Goal: Task Accomplishment & Management: Complete application form

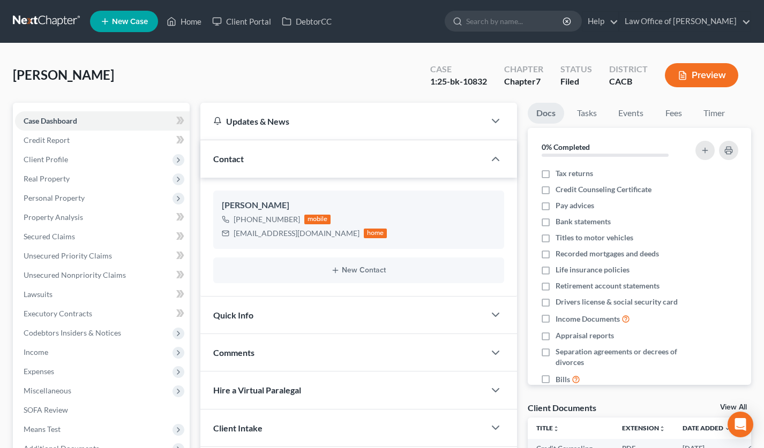
click at [58, 10] on nav "Home New Case Client Portal DebtorCC Law Office of Sevan Gorginian ani@gorginia…" at bounding box center [382, 21] width 764 height 43
click at [58, 22] on link at bounding box center [47, 21] width 69 height 19
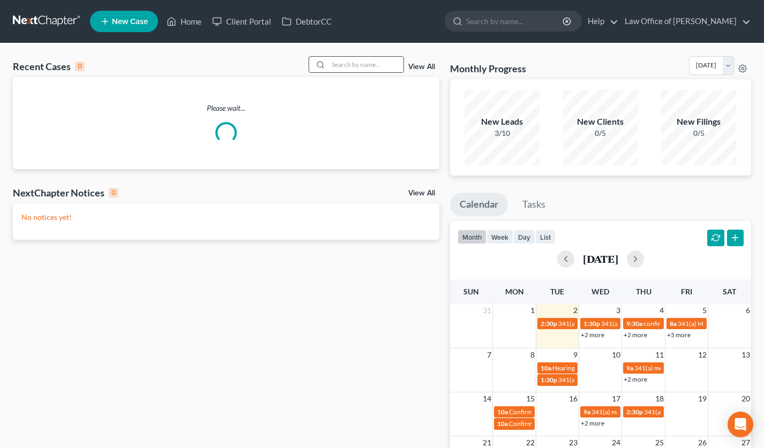
click at [334, 67] on input "search" at bounding box center [365, 65] width 75 height 16
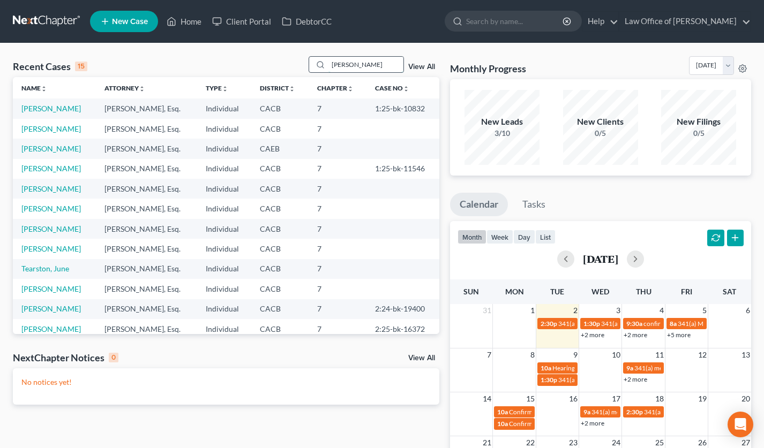
type input "zakaryan"
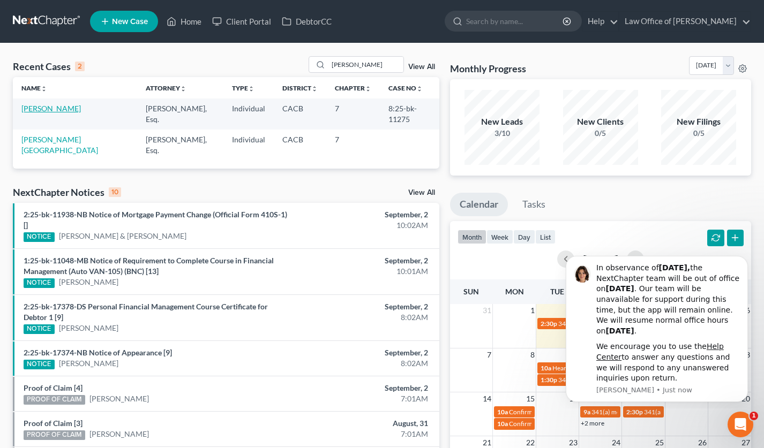
click at [46, 107] on link "[PERSON_NAME]" at bounding box center [50, 108] width 59 height 9
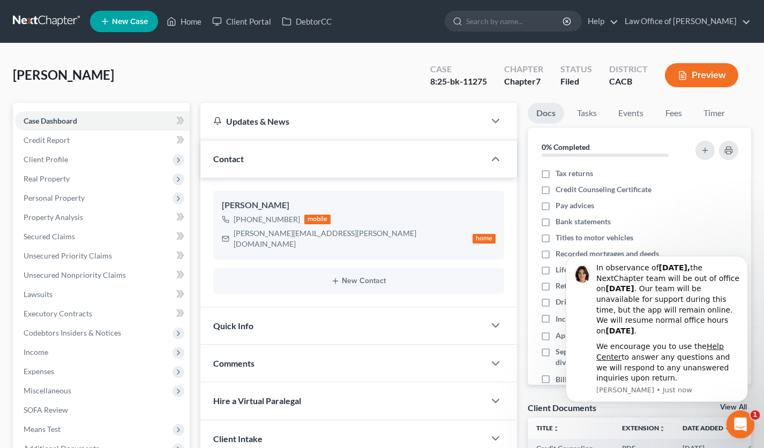
click at [741, 425] on icon "Open Intercom Messenger" at bounding box center [739, 424] width 18 height 18
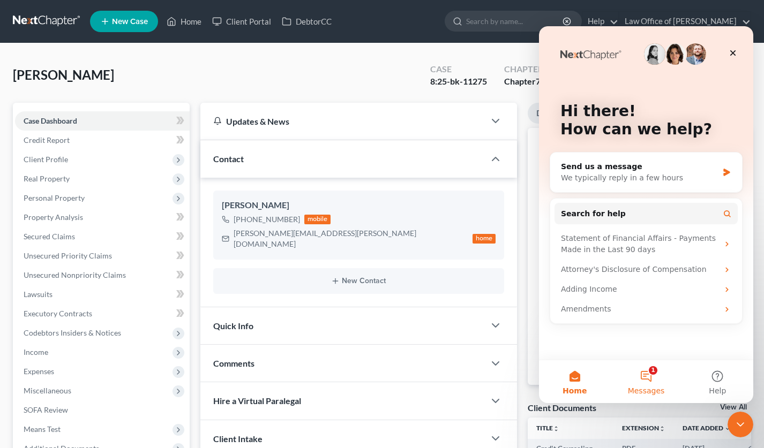
click at [651, 381] on button "1 Messages" at bounding box center [645, 382] width 71 height 43
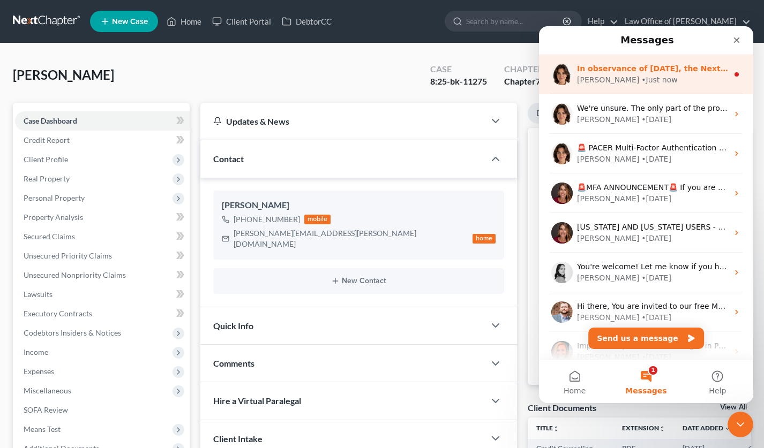
click at [637, 73] on div "In observance of Labor Day, the NextChapter team will be out of office on Monda…" at bounding box center [652, 68] width 151 height 11
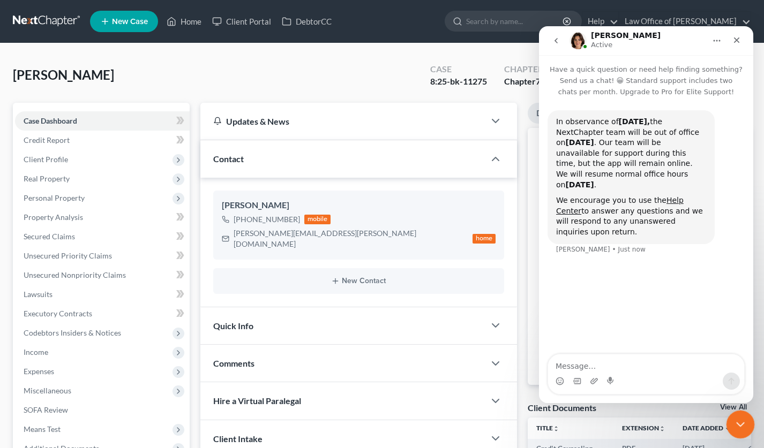
click at [745, 421] on icon "Close Intercom Messenger" at bounding box center [738, 423] width 13 height 13
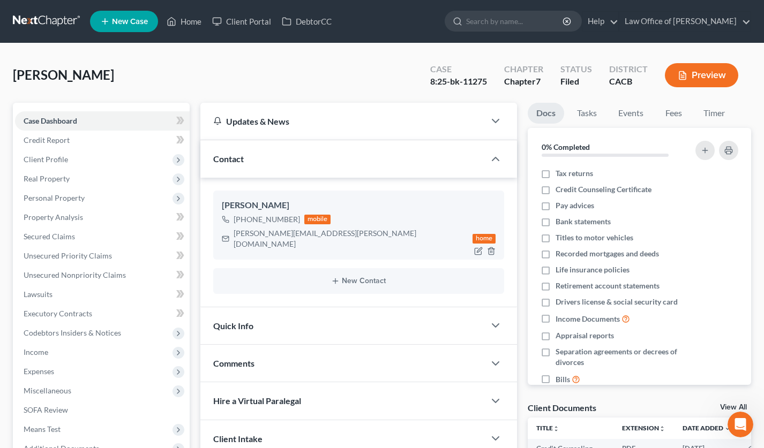
click at [287, 243] on div "Karine Zakaryan +1 (917) 435-3704 mobile kari.zakaryan@gmail.com home" at bounding box center [358, 225] width 291 height 69
click at [286, 235] on div "kari.zakaryan@gmail.com" at bounding box center [351, 238] width 235 height 21
click at [286, 234] on div "kari.zakaryan@gmail.com" at bounding box center [351, 238] width 235 height 21
copy div "kari.zakaryan@gmail.com"
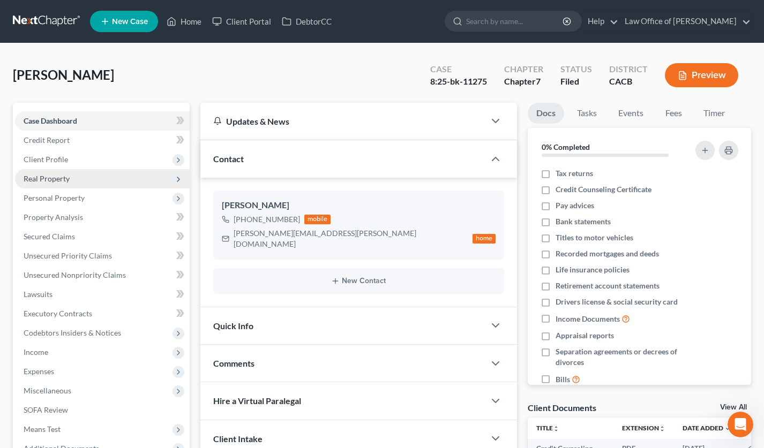
click at [65, 175] on span "Real Property" at bounding box center [47, 178] width 46 height 9
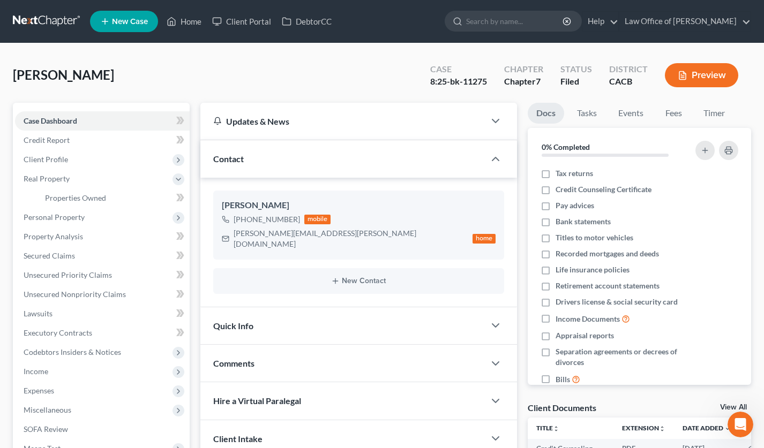
click at [37, 14] on link at bounding box center [47, 21] width 69 height 19
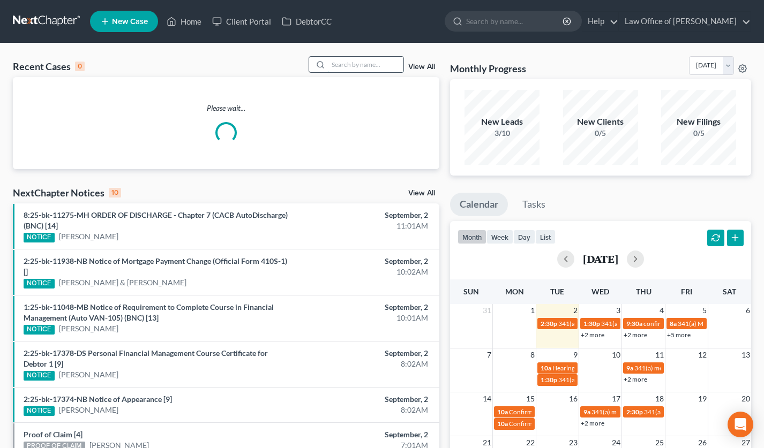
click at [382, 63] on input "search" at bounding box center [365, 65] width 75 height 16
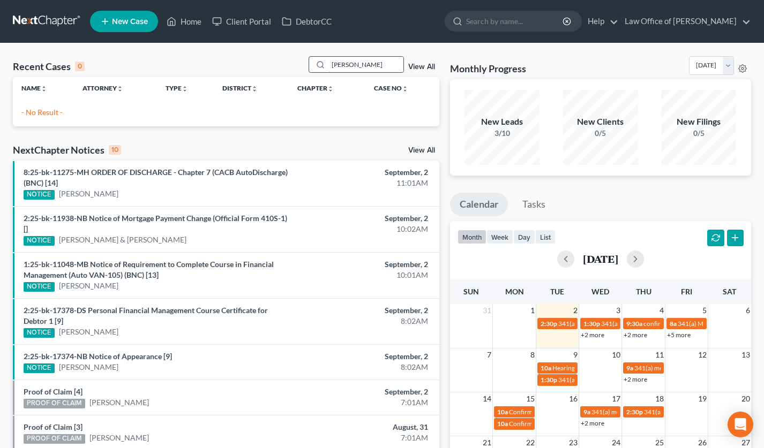
type input "[PERSON_NAME]"
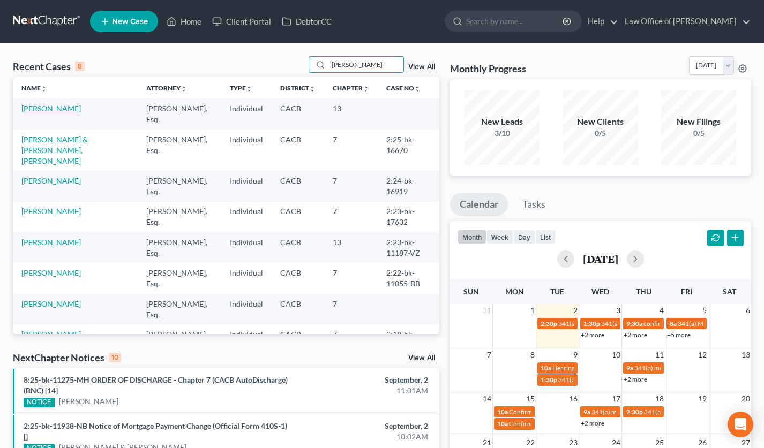
click at [59, 109] on link "[PERSON_NAME]" at bounding box center [50, 108] width 59 height 9
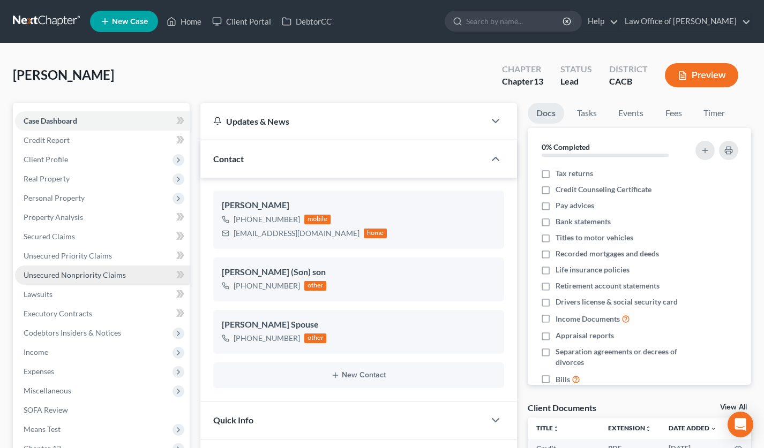
click at [137, 276] on link "Unsecured Nonpriority Claims" at bounding box center [102, 275] width 175 height 19
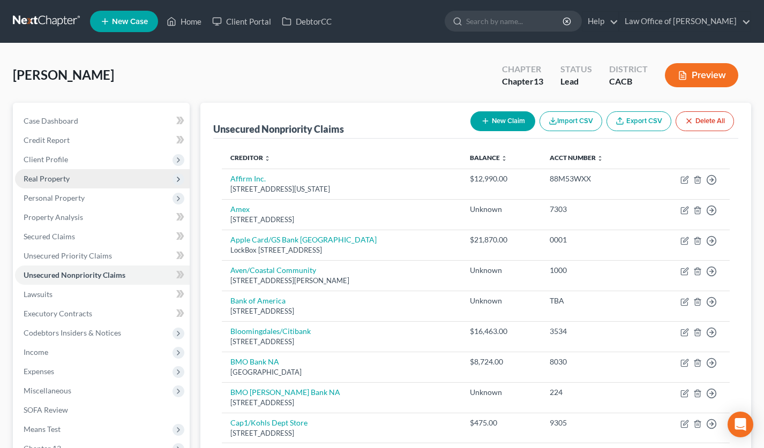
click at [80, 174] on span "Real Property" at bounding box center [102, 178] width 175 height 19
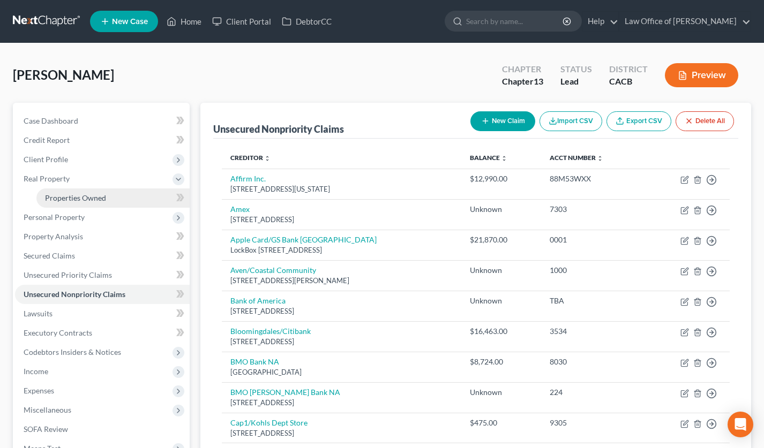
click at [84, 199] on span "Properties Owned" at bounding box center [75, 197] width 61 height 9
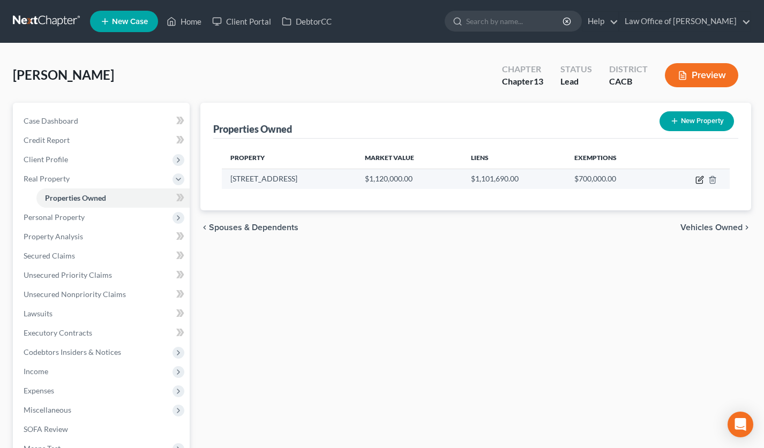
click at [699, 177] on icon "button" at bounding box center [699, 180] width 9 height 9
select select "4"
select select "0"
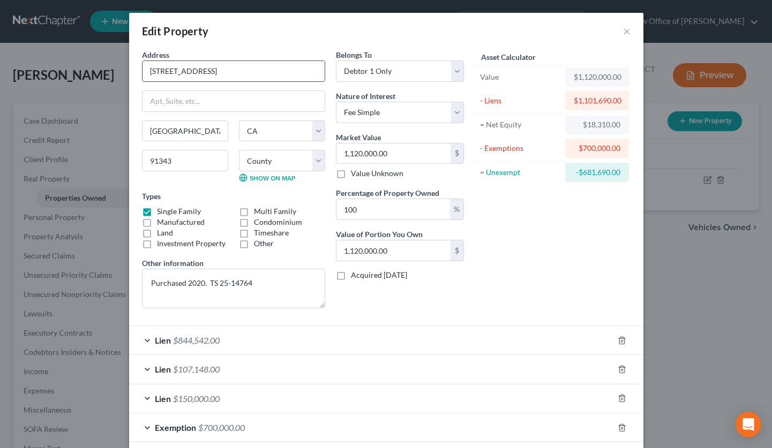
click at [173, 70] on input "16403 Sunburst Street" at bounding box center [233, 71] width 182 height 20
click at [272, 329] on div "Lien $844,542.00" at bounding box center [371, 340] width 484 height 28
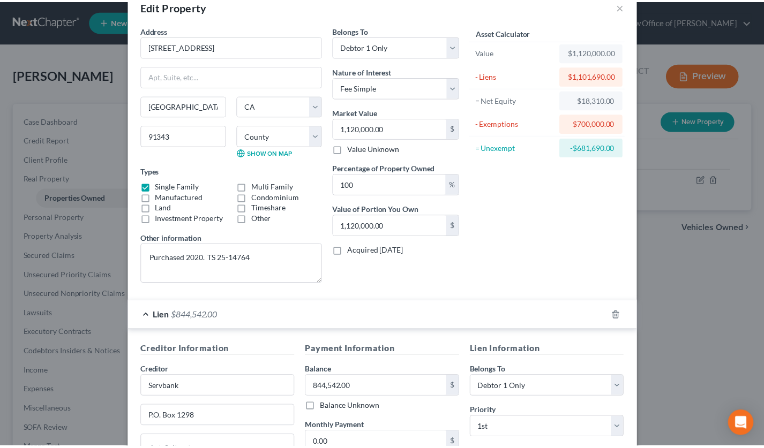
scroll to position [25, 0]
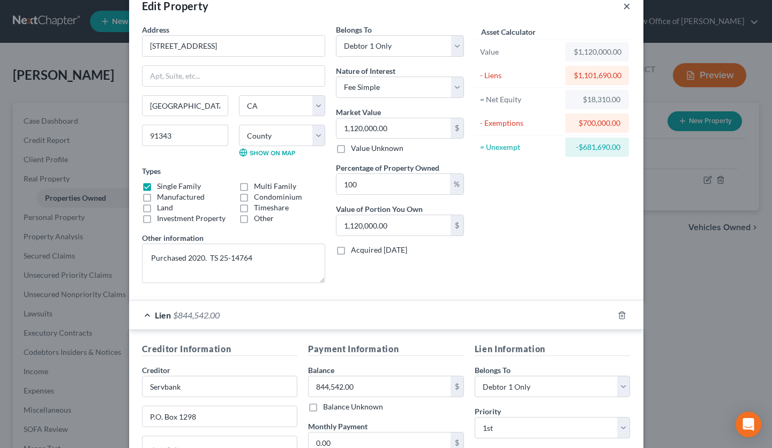
click at [625, 7] on button "×" at bounding box center [626, 5] width 7 height 13
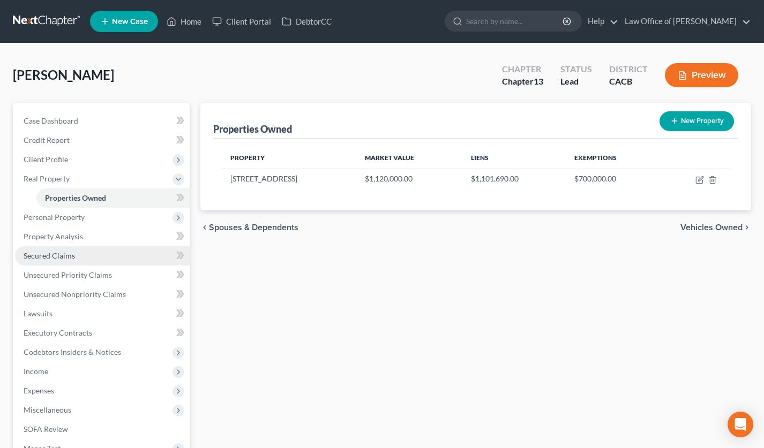
click at [72, 256] on span "Secured Claims" at bounding box center [49, 255] width 51 height 9
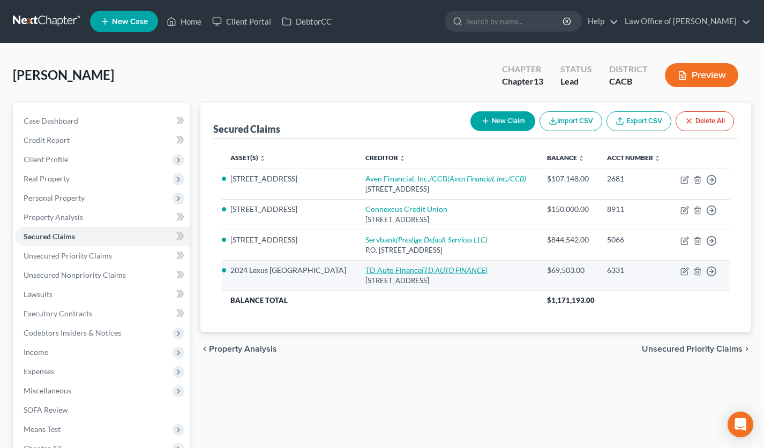
click at [369, 269] on link "TD Auto Finance (TD AUTO FINANCE)" at bounding box center [426, 270] width 122 height 9
select select "42"
select select "0"
select select "2"
select select "0"
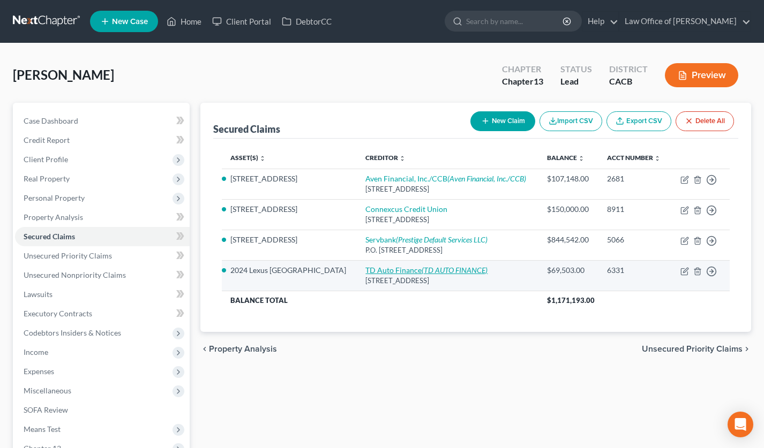
select select "0"
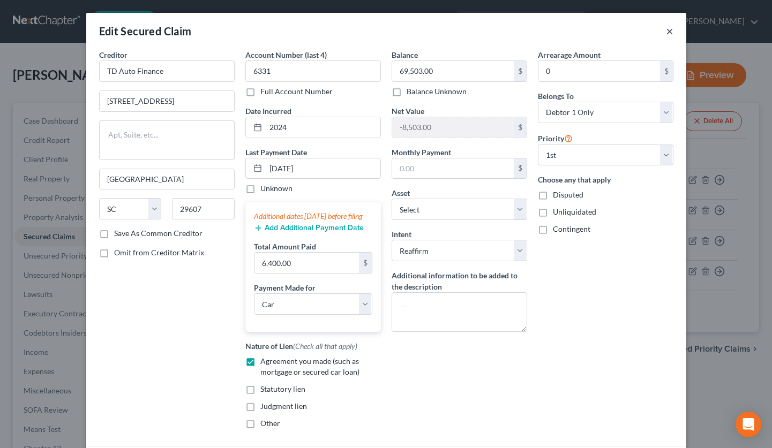
click at [666, 31] on button "×" at bounding box center [669, 31] width 7 height 13
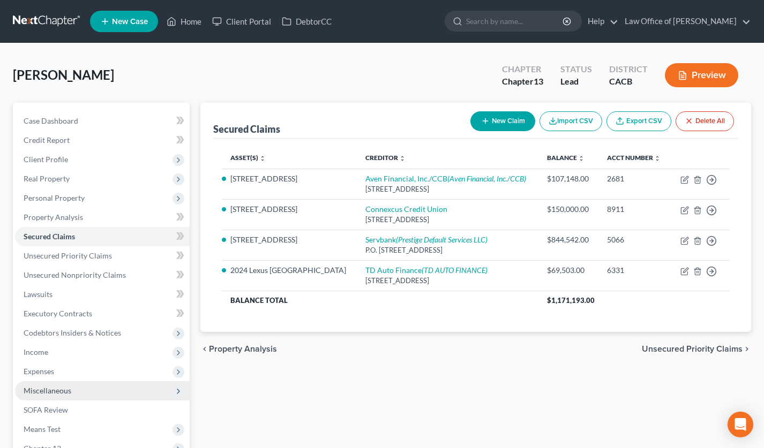
click at [70, 389] on span "Miscellaneous" at bounding box center [48, 390] width 48 height 9
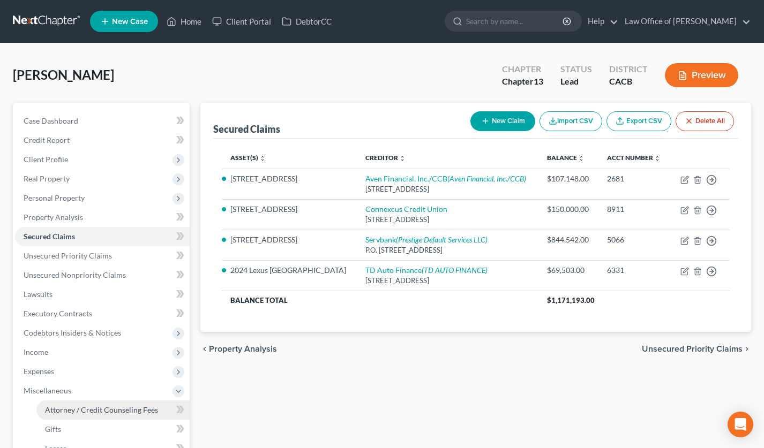
click at [102, 409] on span "Attorney / Credit Counseling Fees" at bounding box center [101, 410] width 113 height 9
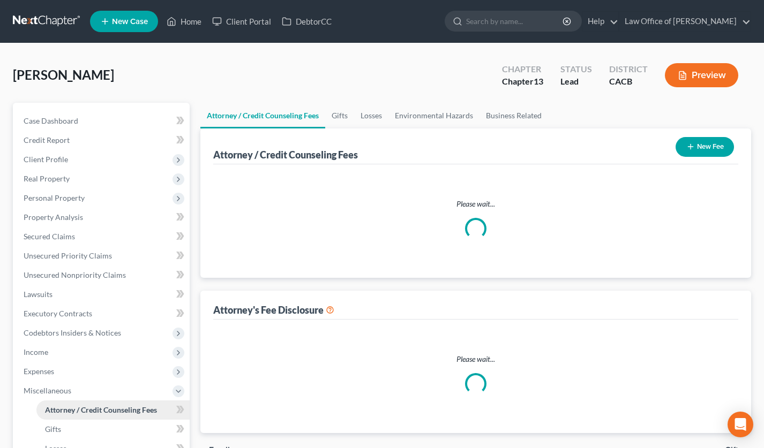
select select "0"
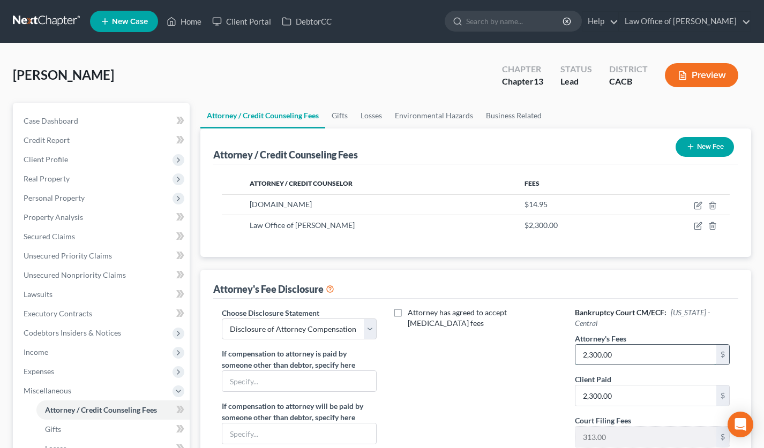
click at [654, 354] on input "2,300.00" at bounding box center [645, 355] width 141 height 20
type input "7,000"
click at [714, 289] on div "Attorney's Fee Disclosure" at bounding box center [476, 284] width 526 height 29
click at [71, 257] on span "Unsecured Priority Claims" at bounding box center [68, 255] width 88 height 9
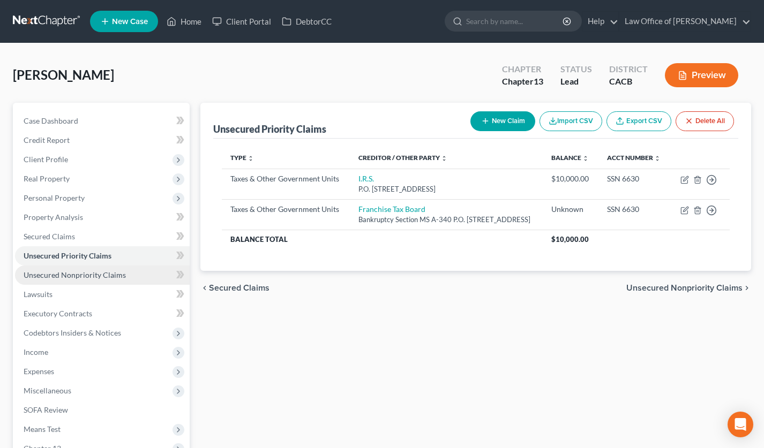
click at [87, 272] on span "Unsecured Nonpriority Claims" at bounding box center [75, 275] width 102 height 9
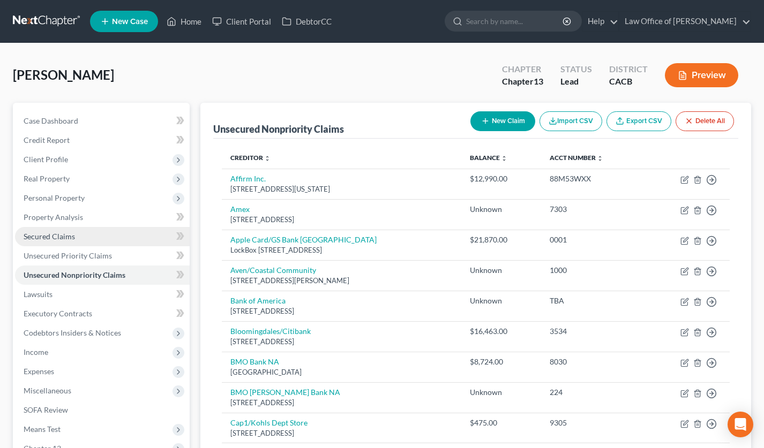
click at [40, 237] on span "Secured Claims" at bounding box center [49, 236] width 51 height 9
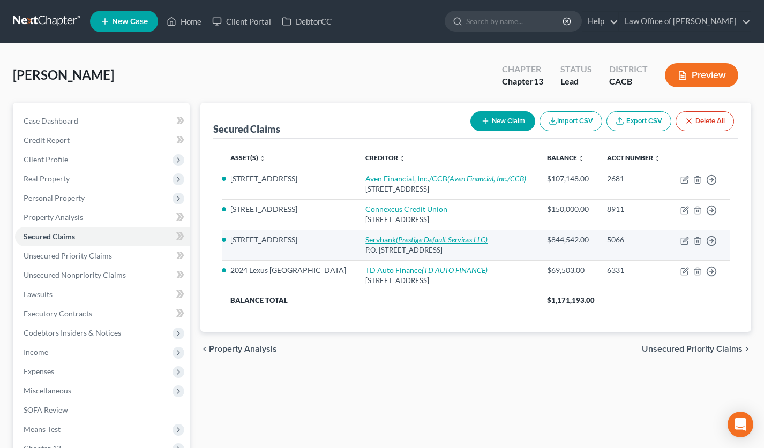
click at [396, 238] on icon "(Prestige Default Services LLC)" at bounding box center [442, 239] width 92 height 9
select select "6"
select select "14"
select select "2"
select select "0"
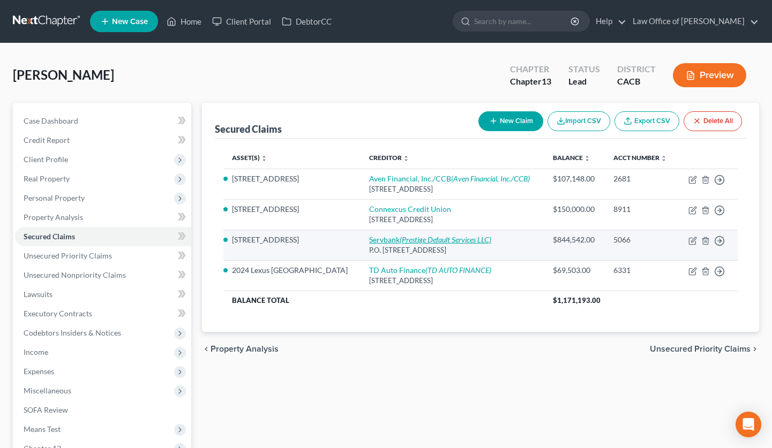
select select "0"
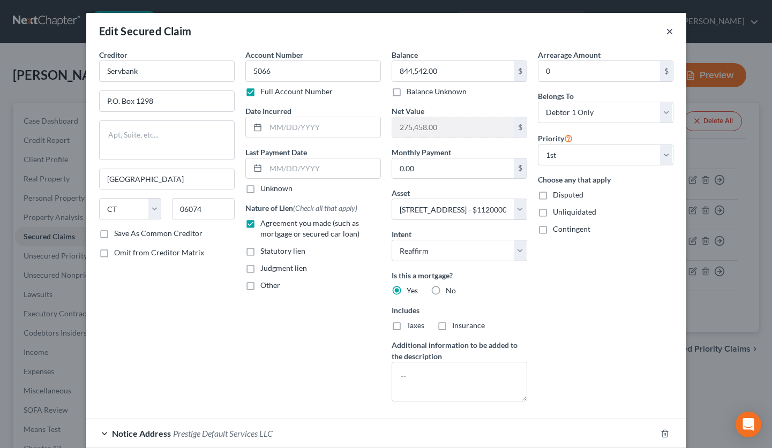
click at [666, 30] on button "×" at bounding box center [669, 31] width 7 height 13
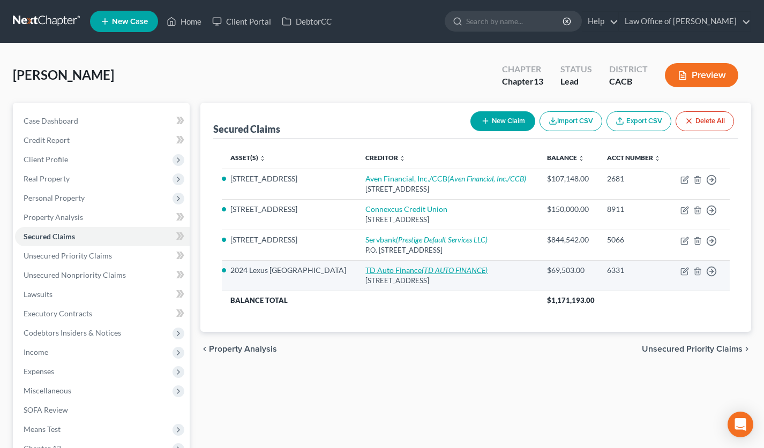
click at [422, 268] on icon "(TD AUTO FINANCE)" at bounding box center [455, 270] width 66 height 9
select select "42"
select select "0"
select select "8"
select select "2"
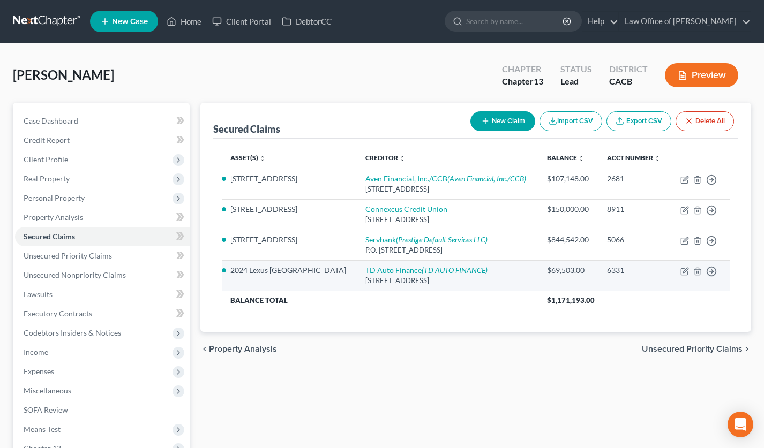
select select "0"
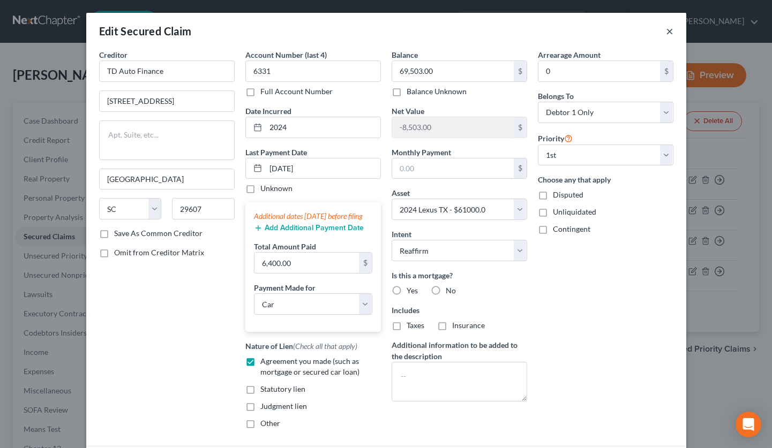
click at [666, 29] on button "×" at bounding box center [669, 31] width 7 height 13
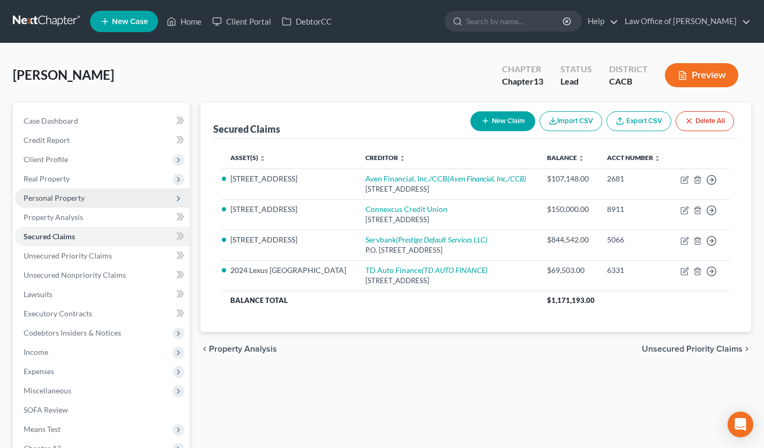
click at [62, 199] on span "Personal Property" at bounding box center [54, 197] width 61 height 9
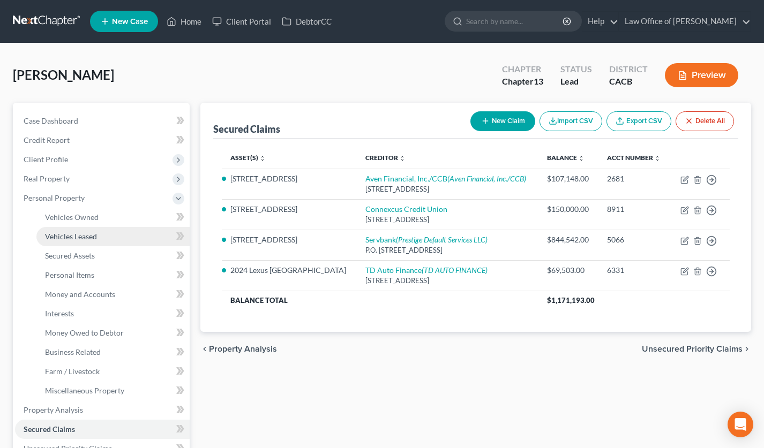
click at [94, 234] on span "Vehicles Leased" at bounding box center [71, 236] width 52 height 9
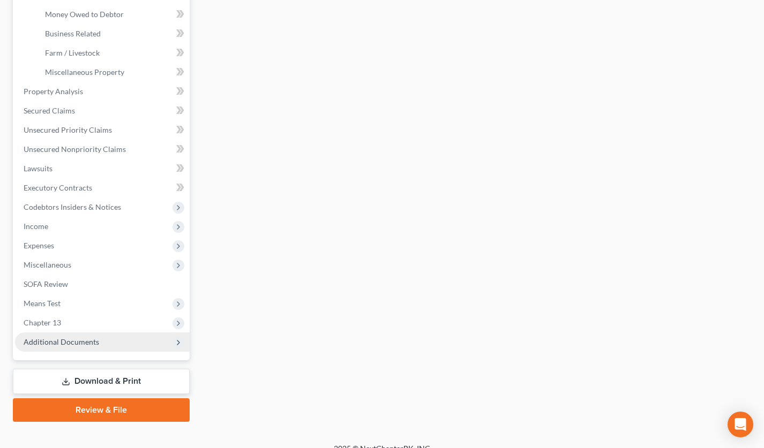
scroll to position [332, 0]
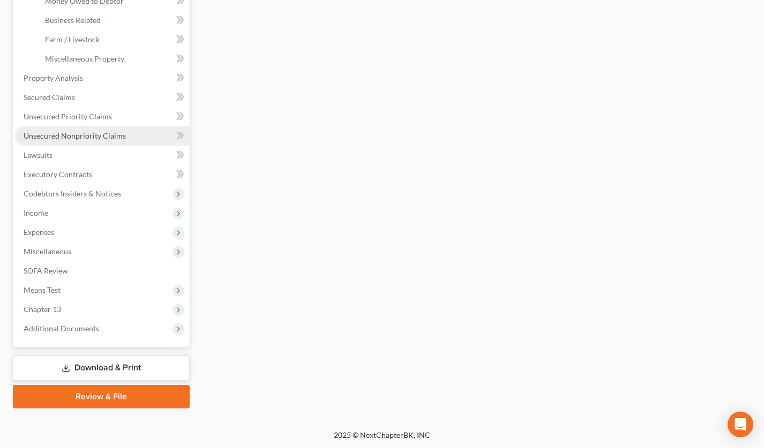
click at [109, 136] on span "Unsecured Nonpriority Claims" at bounding box center [75, 135] width 102 height 9
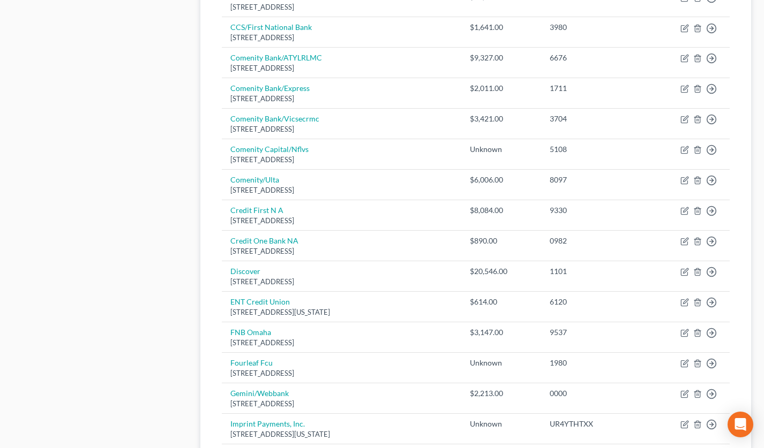
scroll to position [47, 0]
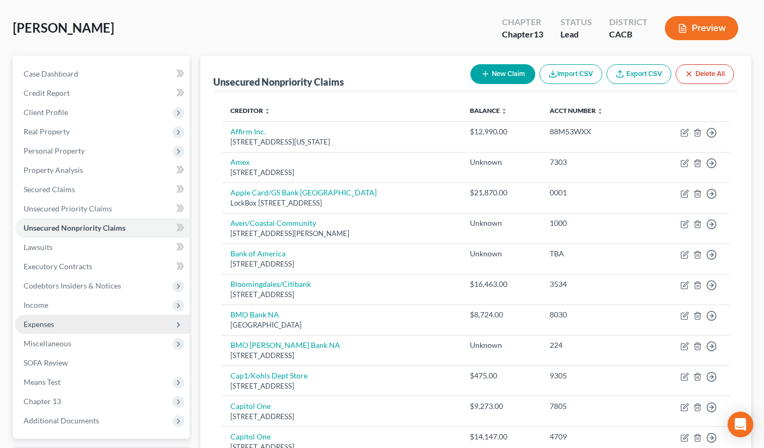
click at [64, 326] on span "Expenses" at bounding box center [102, 324] width 175 height 19
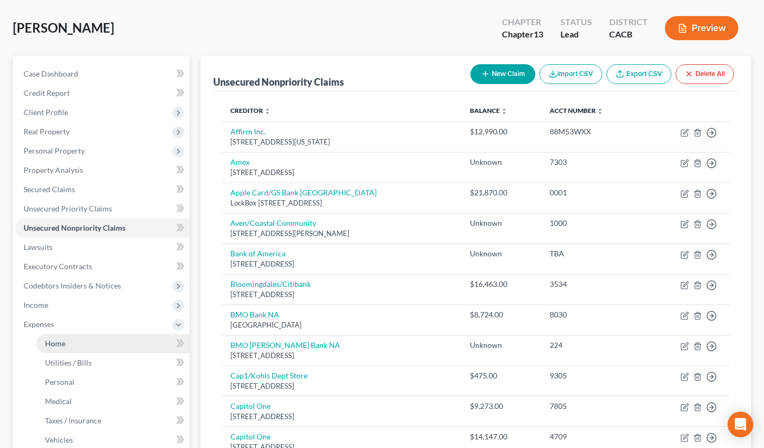
click at [80, 342] on link "Home" at bounding box center [112, 343] width 153 height 19
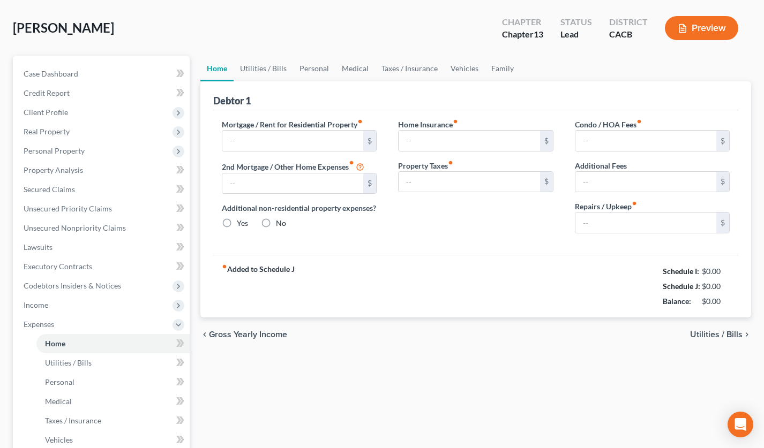
scroll to position [5, 0]
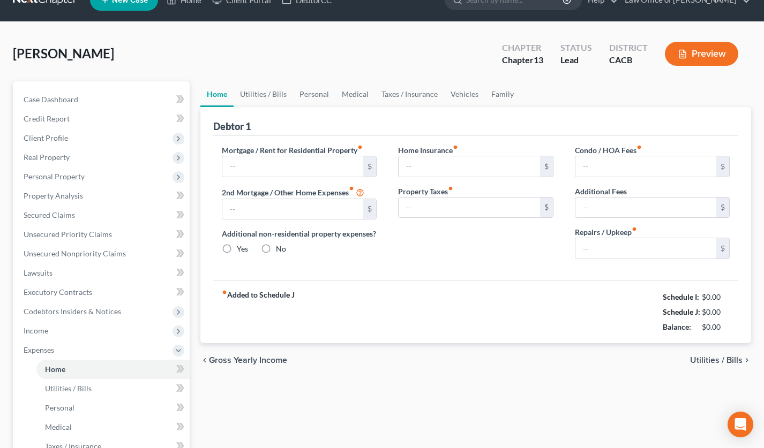
type input "0.00"
radio input "true"
type input "0.00"
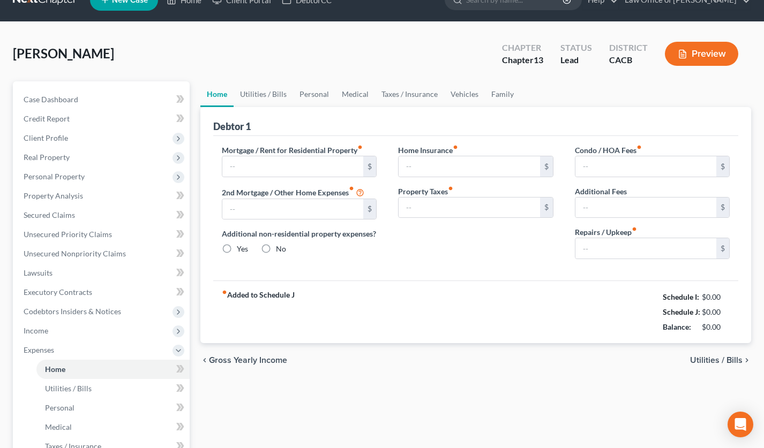
type input "0.00"
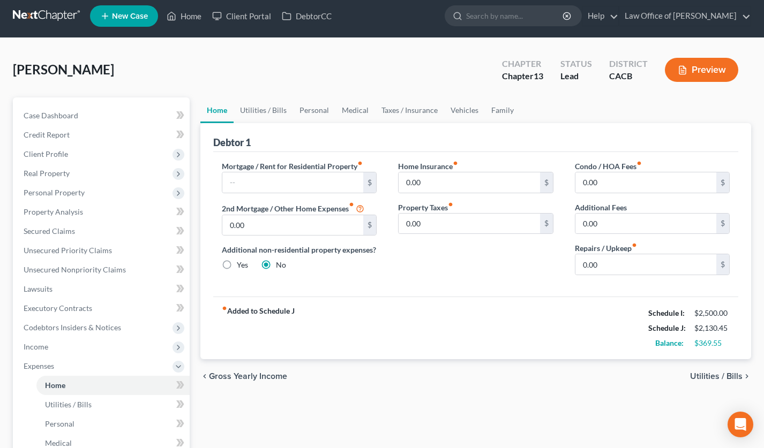
scroll to position [0, 0]
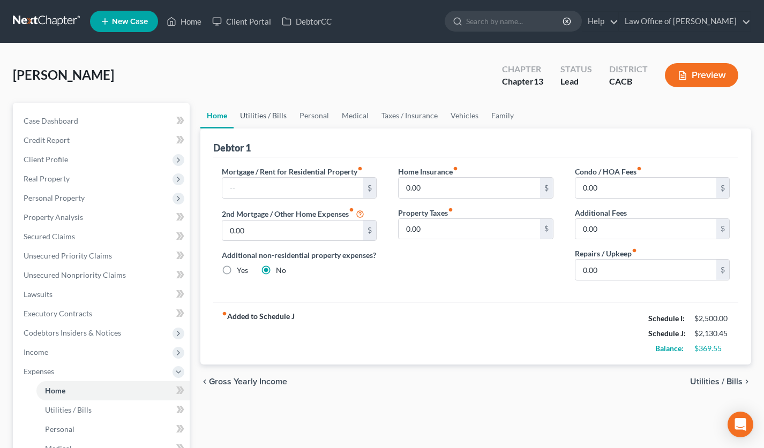
click at [262, 105] on link "Utilities / Bills" at bounding box center [263, 116] width 59 height 26
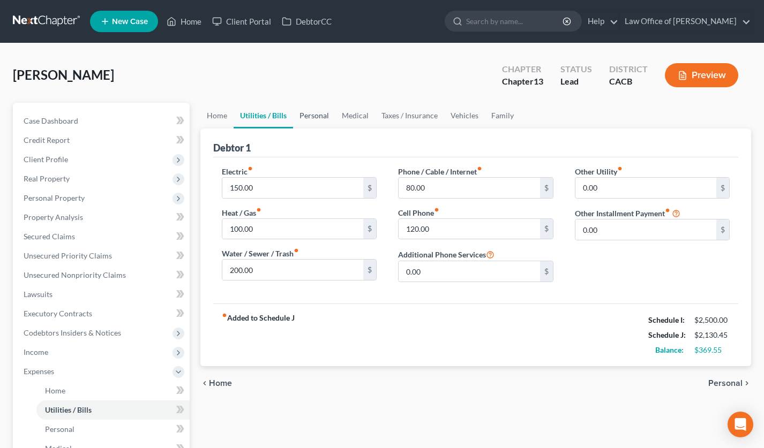
click at [327, 116] on link "Personal" at bounding box center [314, 116] width 42 height 26
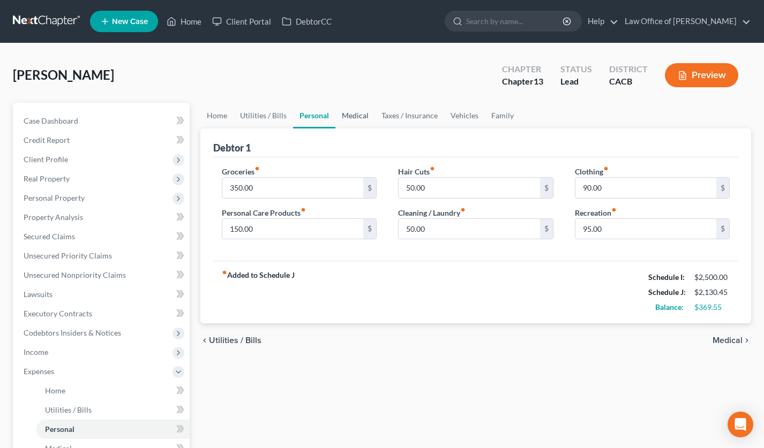
click at [347, 114] on link "Medical" at bounding box center [355, 116] width 40 height 26
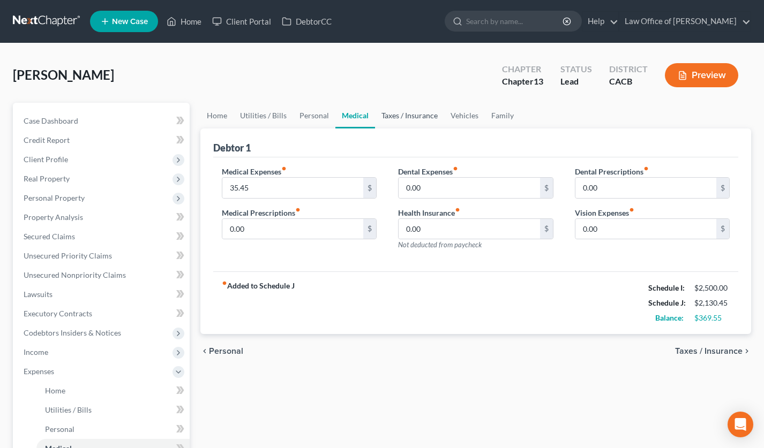
click at [399, 116] on link "Taxes / Insurance" at bounding box center [409, 116] width 69 height 26
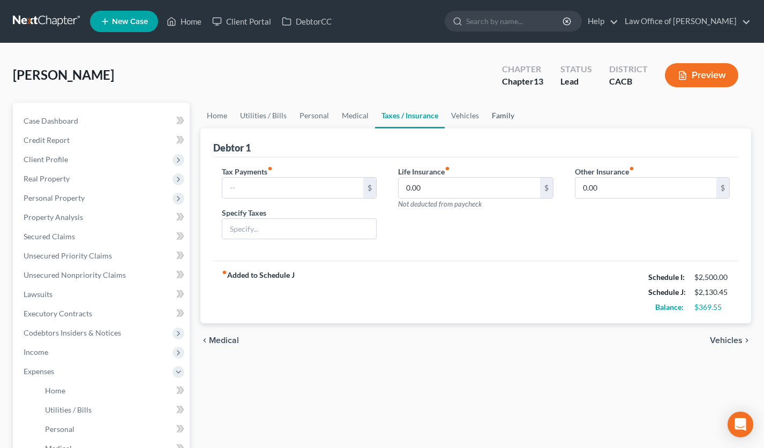
click at [498, 116] on link "Family" at bounding box center [502, 116] width 35 height 26
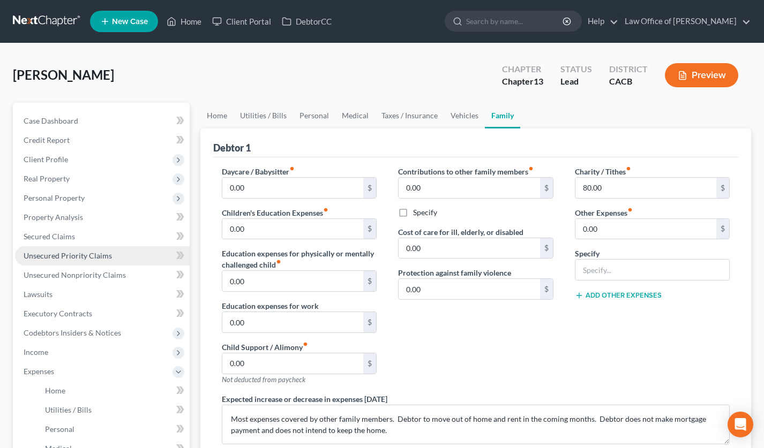
click at [93, 250] on link "Unsecured Priority Claims" at bounding box center [102, 255] width 175 height 19
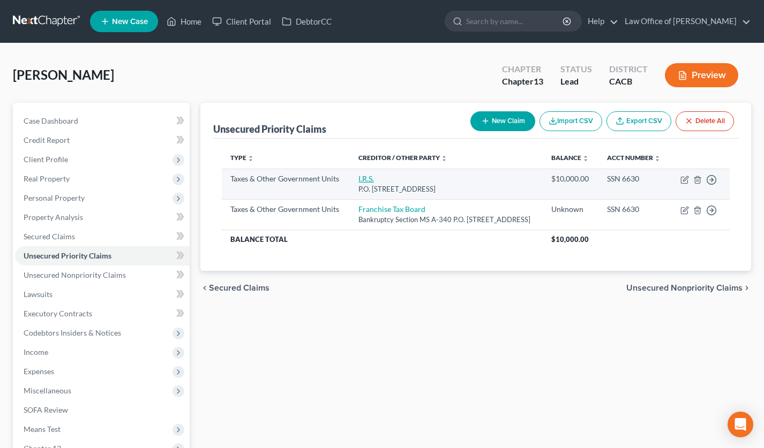
click at [358, 183] on link "I.R.S." at bounding box center [366, 178] width 16 height 9
select select "0"
select select "39"
select select "0"
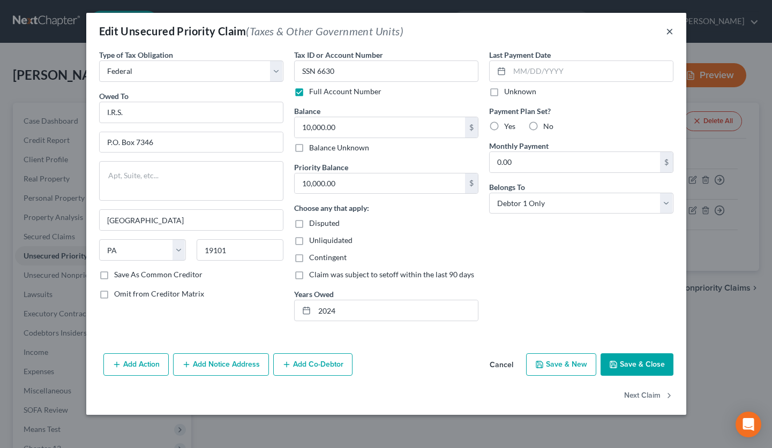
click at [667, 33] on button "×" at bounding box center [669, 31] width 7 height 13
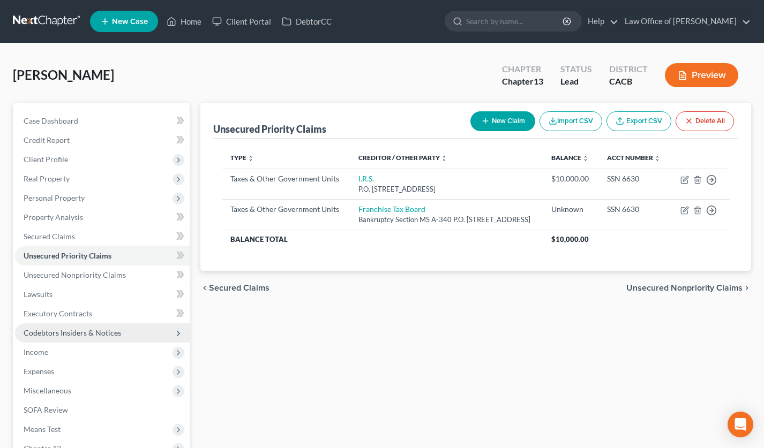
scroll to position [132, 0]
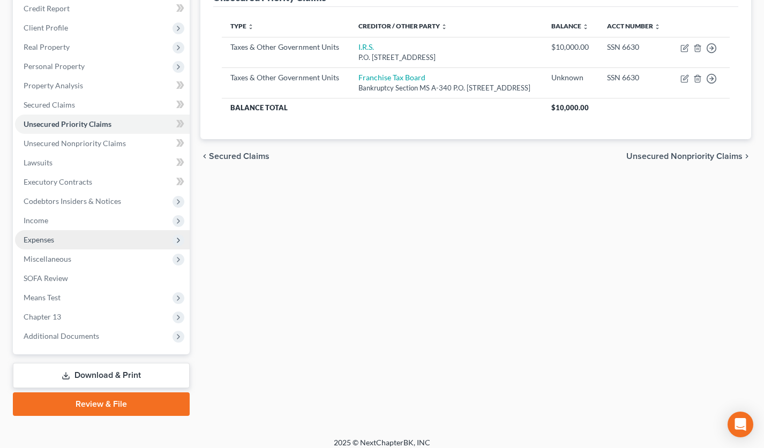
click at [58, 235] on span "Expenses" at bounding box center [102, 239] width 175 height 19
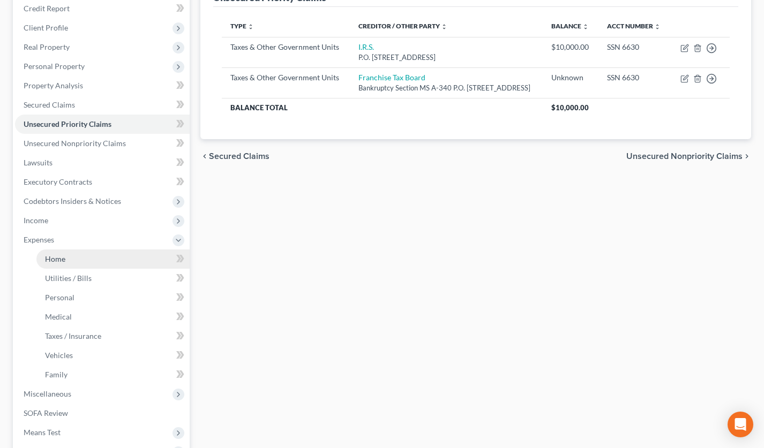
click at [73, 259] on link "Home" at bounding box center [112, 259] width 153 height 19
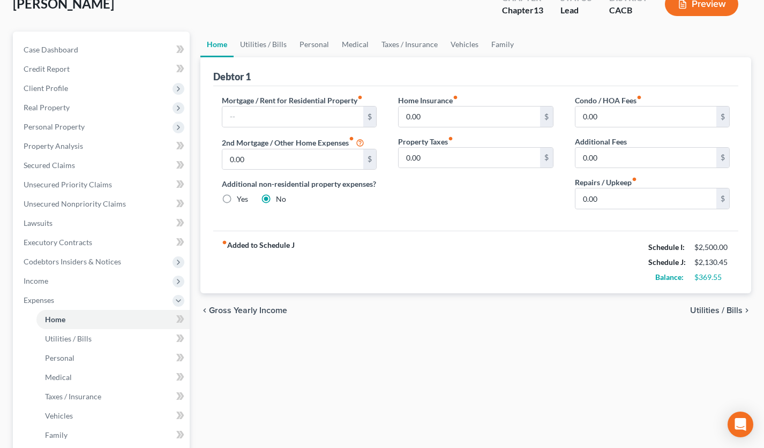
scroll to position [251, 0]
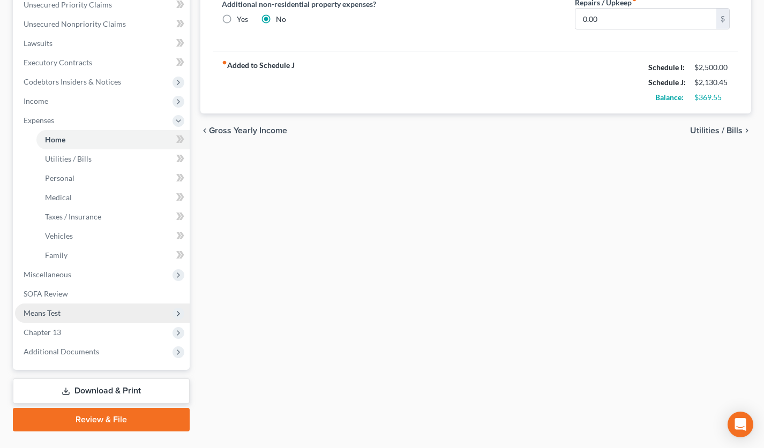
click at [88, 316] on span "Means Test" at bounding box center [102, 313] width 175 height 19
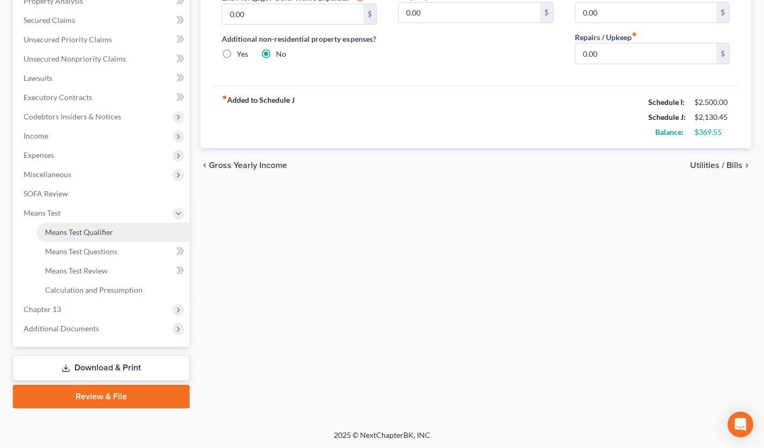
click at [89, 235] on span "Means Test Qualifier" at bounding box center [79, 232] width 68 height 9
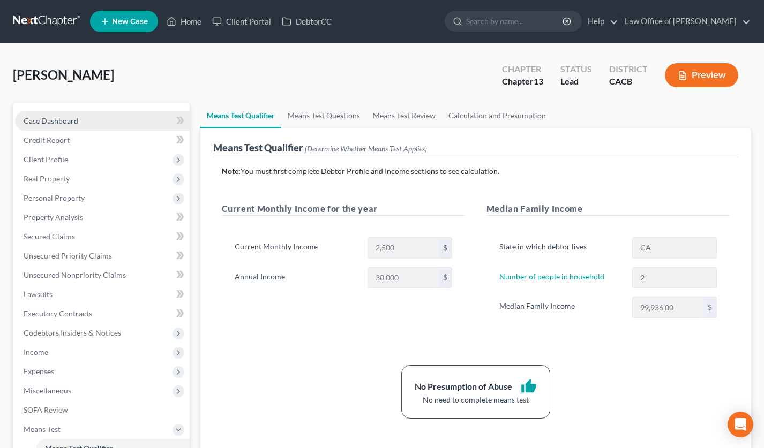
click at [106, 116] on link "Case Dashboard" at bounding box center [102, 120] width 175 height 19
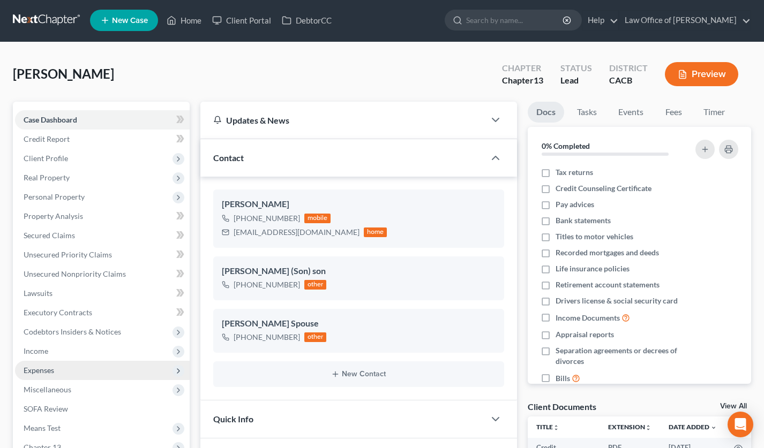
scroll to position [2, 0]
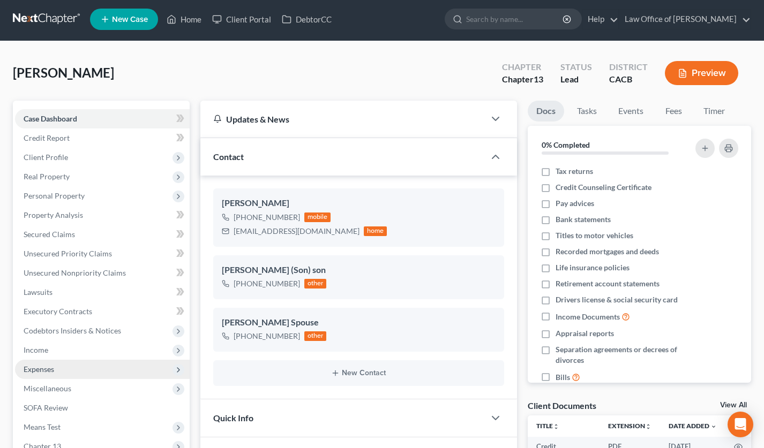
click at [87, 372] on span "Expenses" at bounding box center [102, 369] width 175 height 19
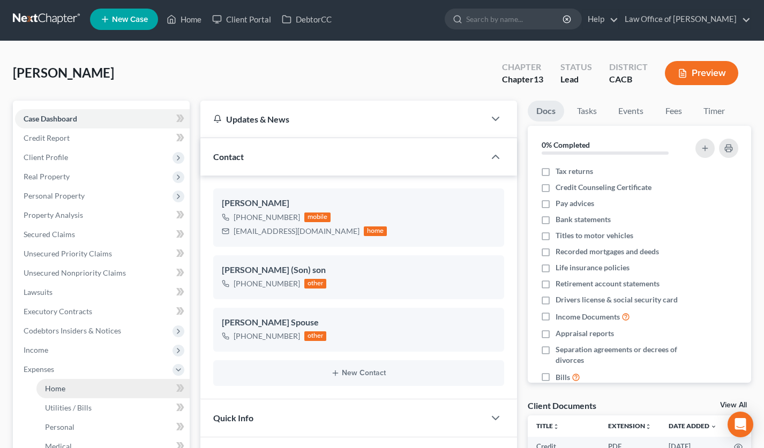
click at [93, 384] on link "Home" at bounding box center [112, 388] width 153 height 19
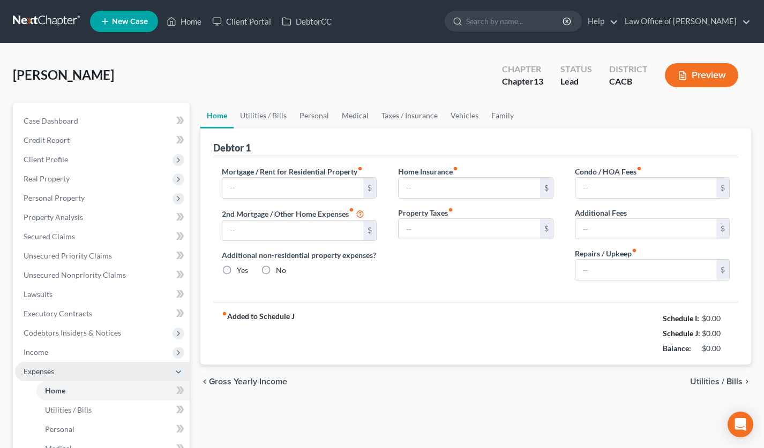
type input "0.00"
radio input "true"
type input "0.00"
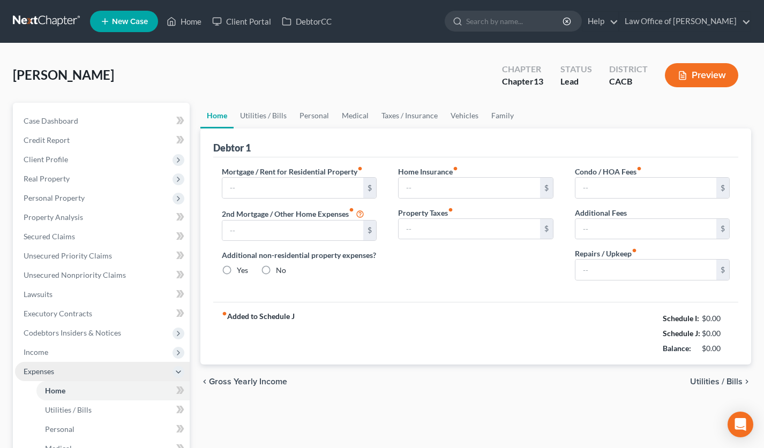
type input "0.00"
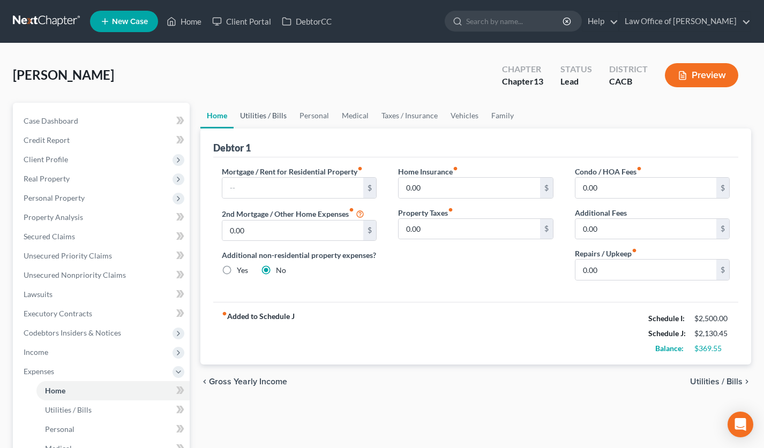
click at [267, 118] on link "Utilities / Bills" at bounding box center [263, 116] width 59 height 26
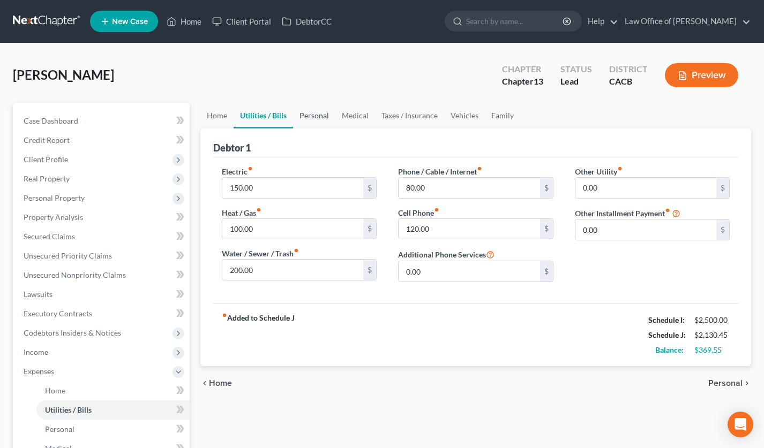
click at [320, 115] on link "Personal" at bounding box center [314, 116] width 42 height 26
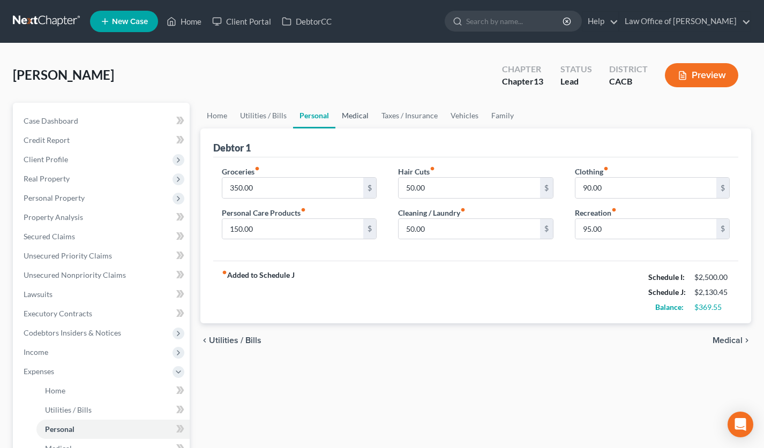
click at [356, 114] on link "Medical" at bounding box center [355, 116] width 40 height 26
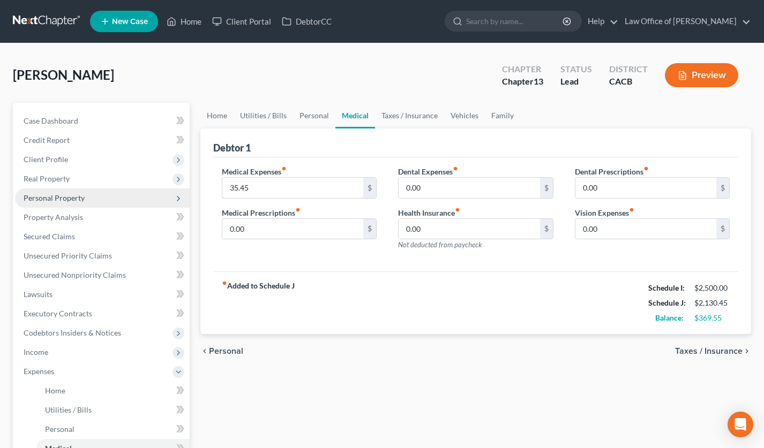
drag, startPoint x: 177, startPoint y: 192, endPoint x: 167, endPoint y: 192, distance: 9.6
click at [168, 192] on div "Petition Navigation Case Dashboard Payments Invoices Payments Payments Credit R…" at bounding box center [381, 393] width 749 height 580
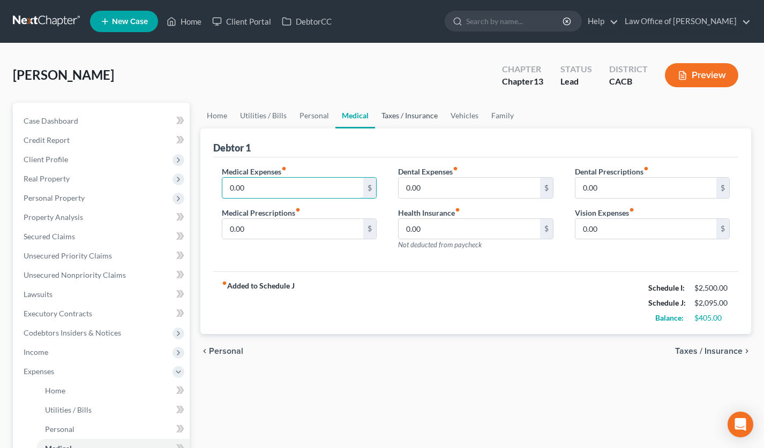
type input "0.00"
click at [408, 117] on link "Taxes / Insurance" at bounding box center [409, 116] width 69 height 26
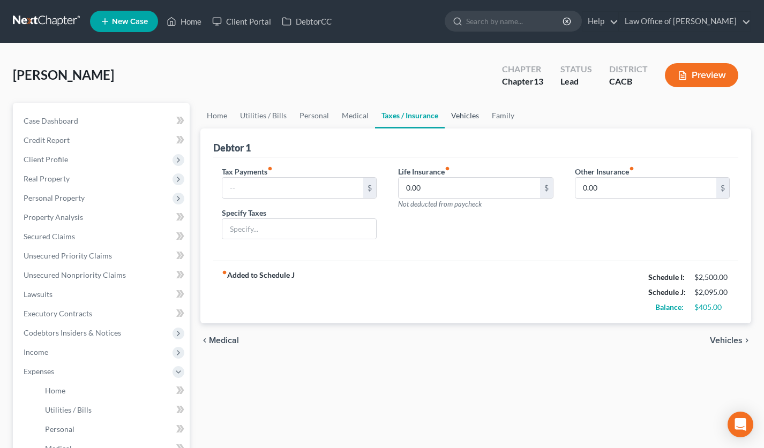
click at [463, 114] on link "Vehicles" at bounding box center [465, 116] width 41 height 26
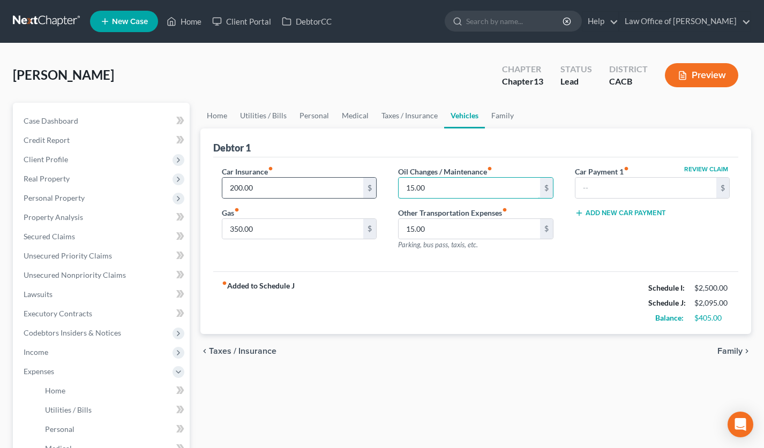
click at [370, 189] on div "Car Insurance fiber_manual_record 200.00 $ Gas fiber_manual_record 350.00 $ Oil…" at bounding box center [476, 212] width 530 height 93
type input "0.00"
click at [438, 230] on input "15.00" at bounding box center [469, 229] width 141 height 20
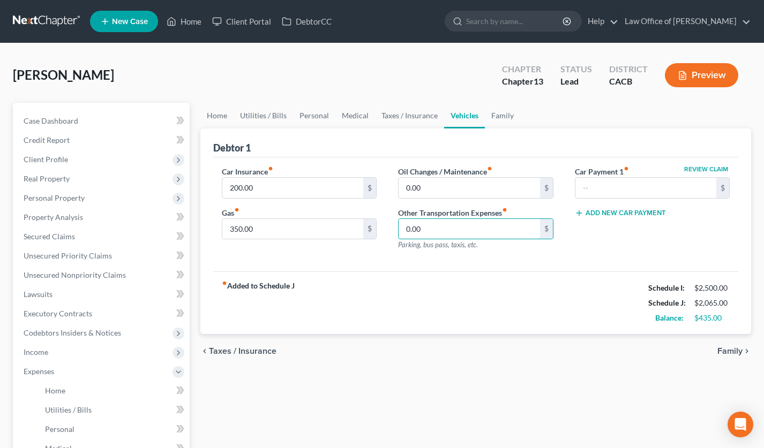
type input "0.00"
click at [418, 276] on div "fiber_manual_record Added to Schedule J Schedule I: $2,500.00 Schedule J: $2,06…" at bounding box center [476, 303] width 526 height 63
click at [310, 219] on input "350.00" at bounding box center [292, 229] width 141 height 20
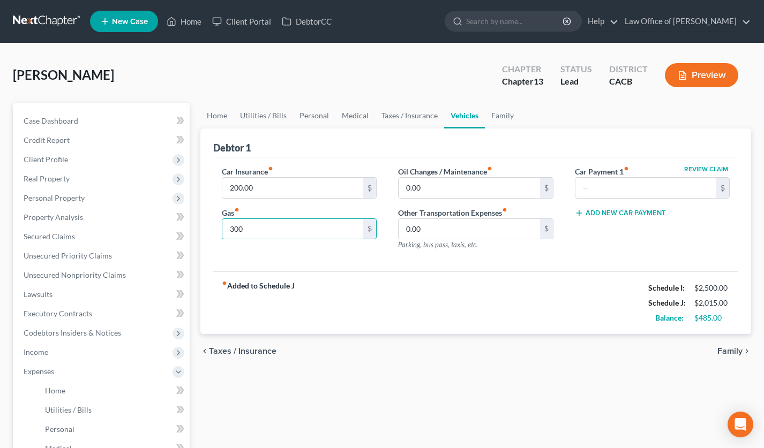
click at [461, 272] on div "fiber_manual_record Added to Schedule J Schedule I: $2,500.00 Schedule J: $2,01…" at bounding box center [476, 303] width 526 height 63
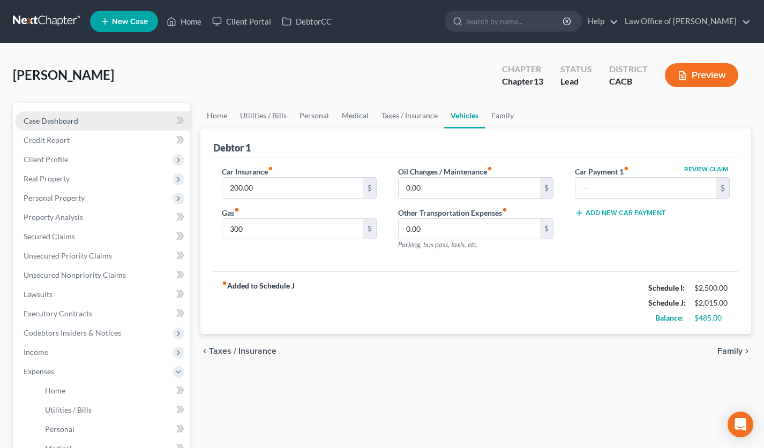
click at [94, 118] on link "Case Dashboard" at bounding box center [102, 120] width 175 height 19
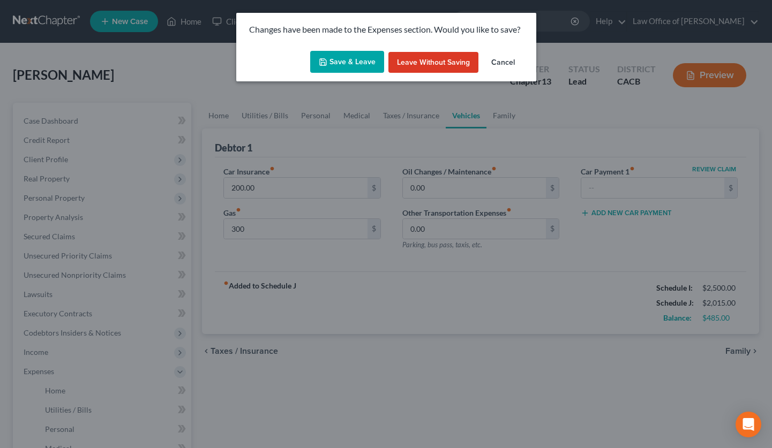
click at [366, 68] on button "Save & Leave" at bounding box center [347, 62] width 74 height 22
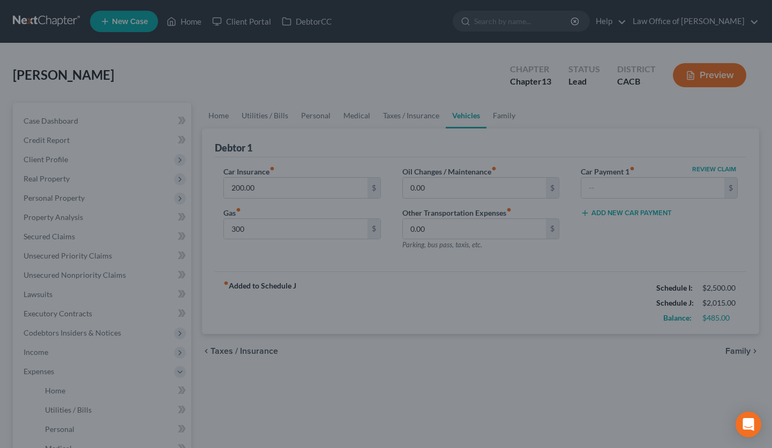
type input "300.00"
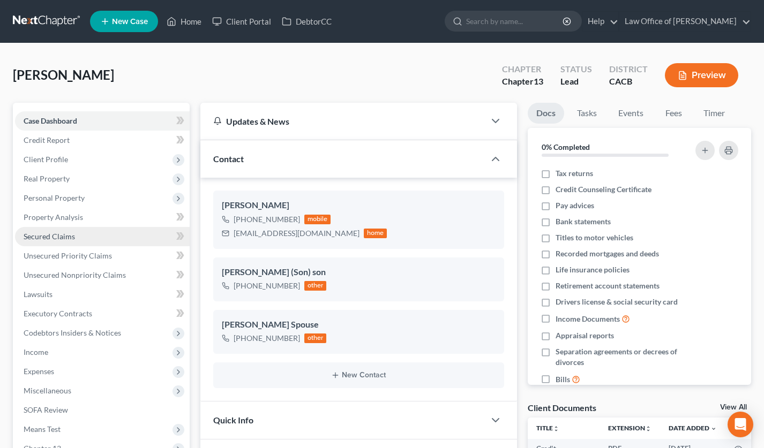
click at [76, 233] on link "Secured Claims" at bounding box center [102, 236] width 175 height 19
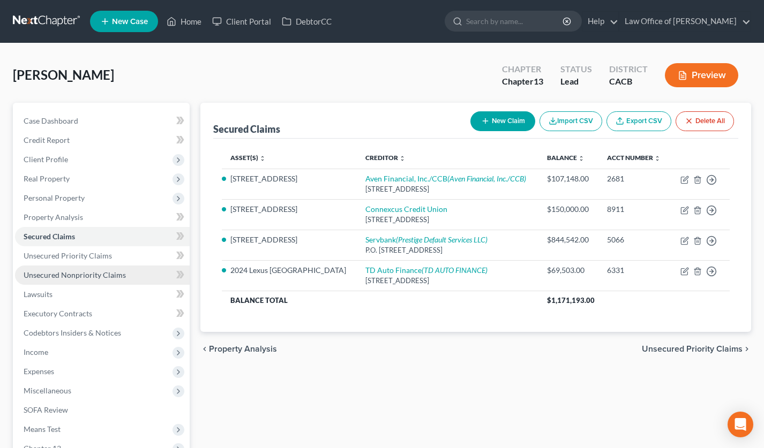
click at [131, 274] on link "Unsecured Nonpriority Claims" at bounding box center [102, 275] width 175 height 19
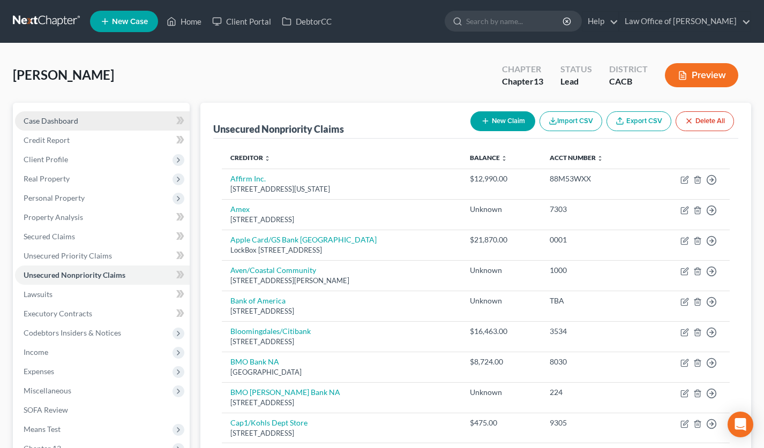
click at [61, 116] on span "Case Dashboard" at bounding box center [51, 120] width 55 height 9
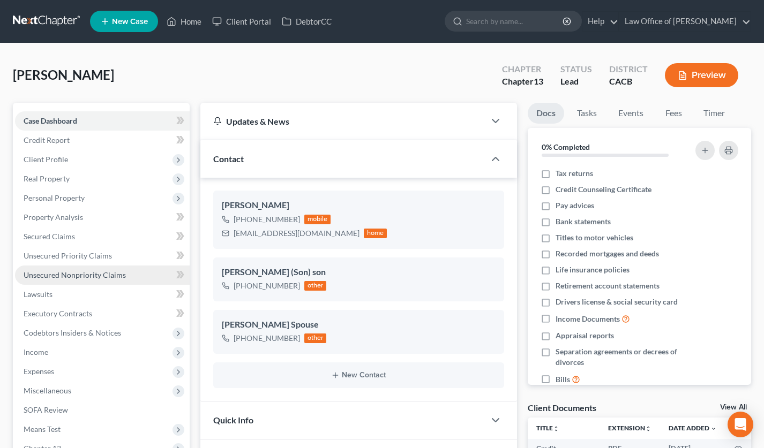
click at [111, 277] on span "Unsecured Nonpriority Claims" at bounding box center [75, 275] width 102 height 9
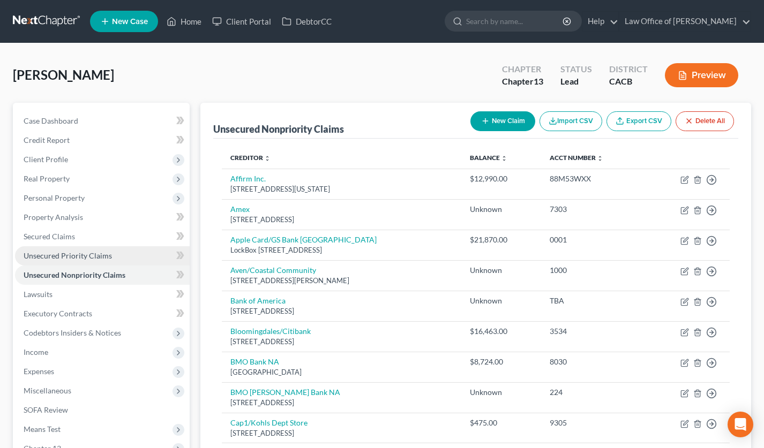
click at [87, 253] on span "Unsecured Priority Claims" at bounding box center [68, 255] width 88 height 9
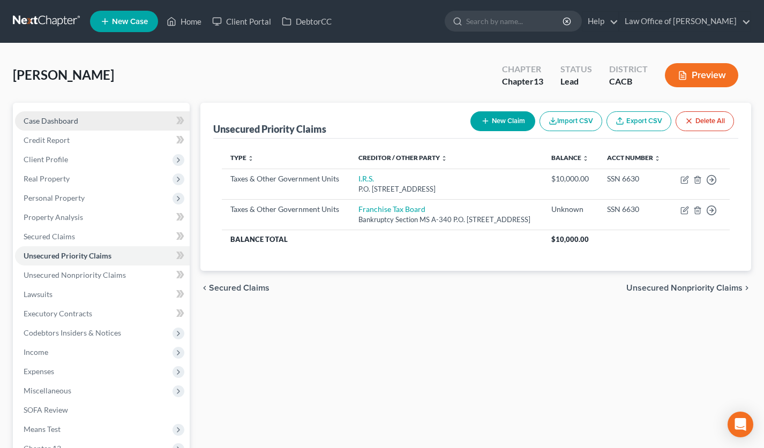
click at [72, 123] on span "Case Dashboard" at bounding box center [51, 120] width 55 height 9
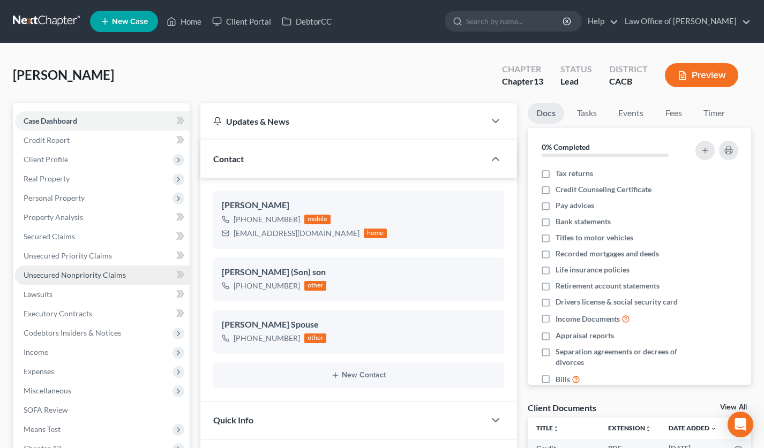
click at [121, 273] on span "Unsecured Nonpriority Claims" at bounding box center [75, 275] width 102 height 9
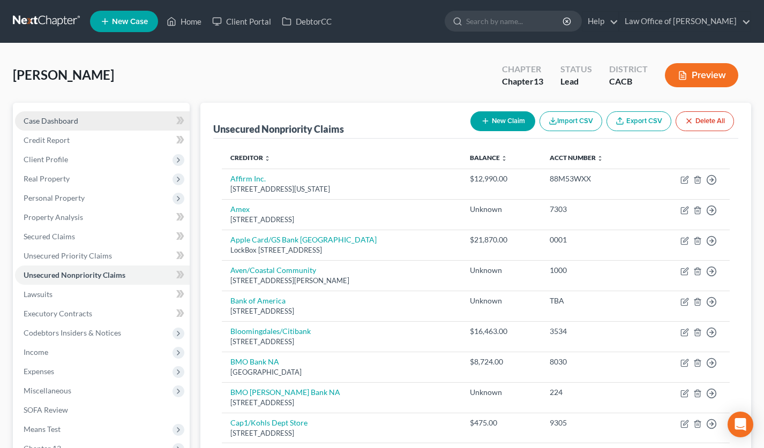
click at [82, 117] on link "Case Dashboard" at bounding box center [102, 120] width 175 height 19
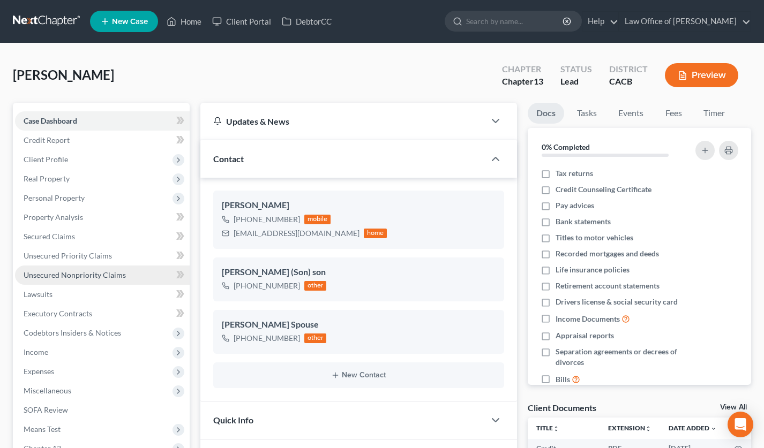
click at [94, 280] on link "Unsecured Nonpriority Claims" at bounding box center [102, 275] width 175 height 19
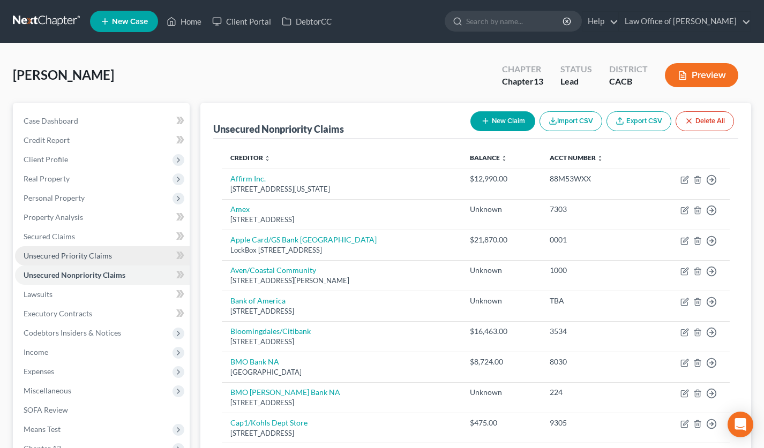
click at [94, 252] on span "Unsecured Priority Claims" at bounding box center [68, 255] width 88 height 9
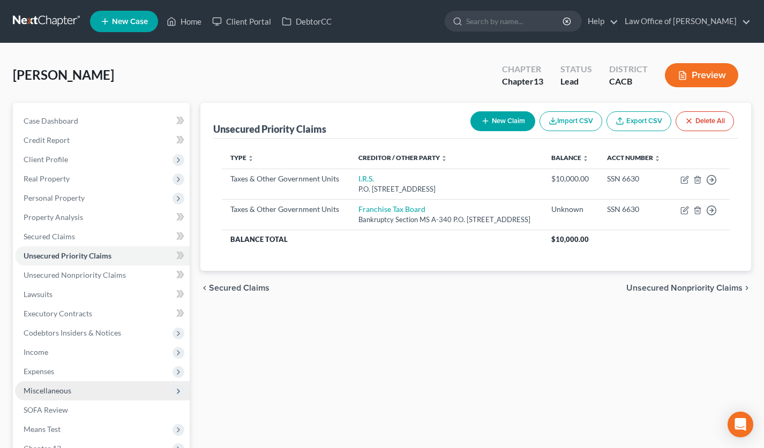
drag, startPoint x: 76, startPoint y: 398, endPoint x: 87, endPoint y: 394, distance: 11.4
click at [77, 397] on span "Miscellaneous" at bounding box center [102, 390] width 175 height 19
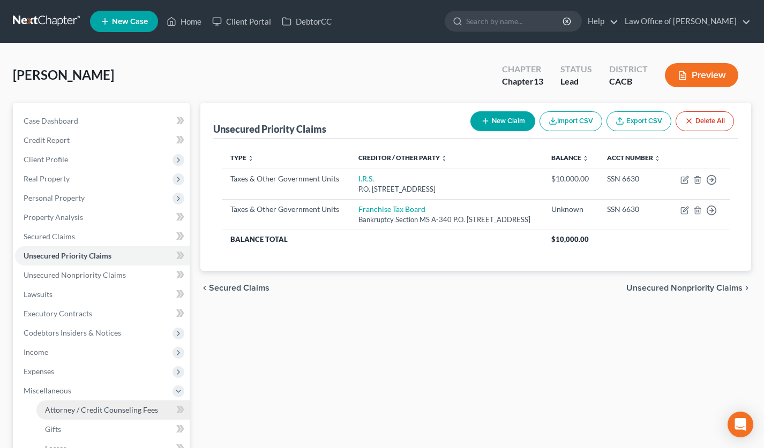
click at [101, 407] on span "Attorney / Credit Counseling Fees" at bounding box center [101, 410] width 113 height 9
select select "0"
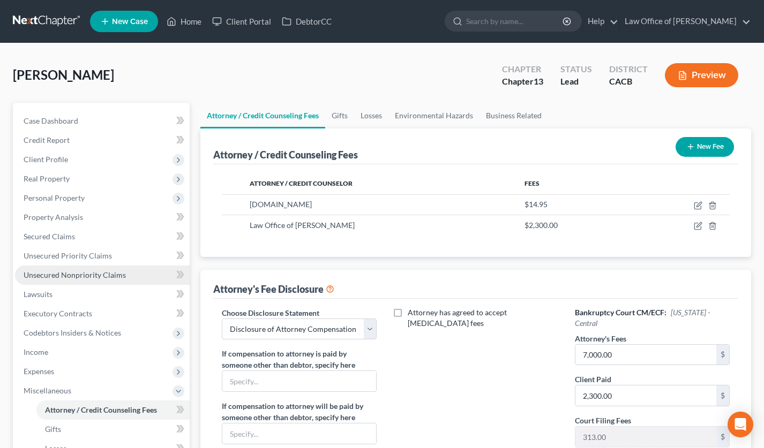
click at [112, 281] on link "Unsecured Nonpriority Claims" at bounding box center [102, 275] width 175 height 19
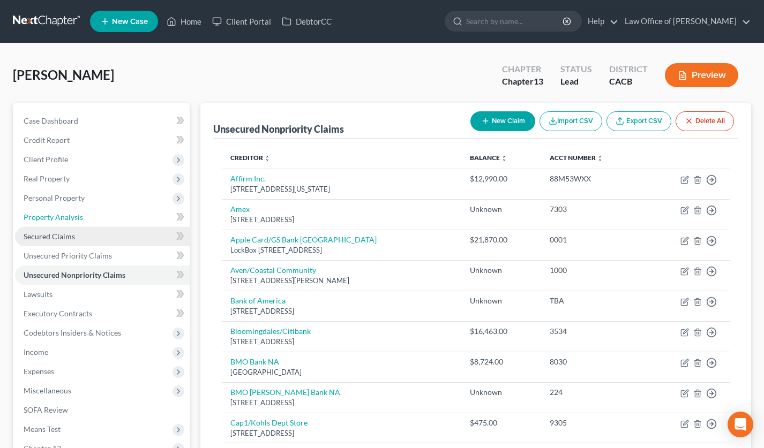
drag, startPoint x: 78, startPoint y: 220, endPoint x: 89, endPoint y: 231, distance: 16.7
click at [78, 220] on span "Property Analysis" at bounding box center [53, 217] width 59 height 9
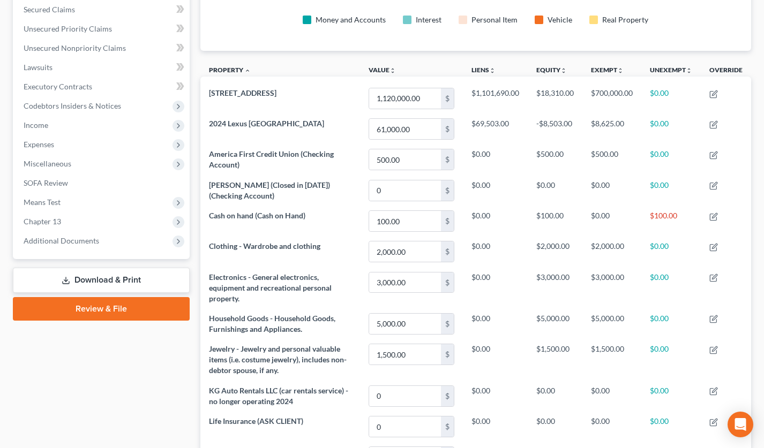
click at [111, 282] on link "Download & Print" at bounding box center [101, 280] width 177 height 25
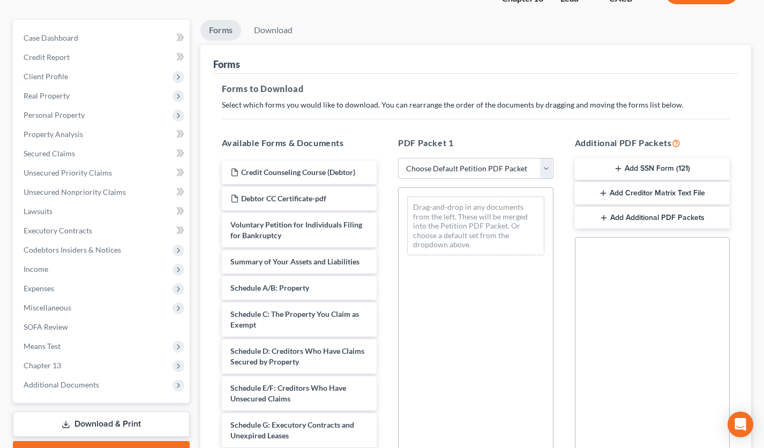
scroll to position [100, 0]
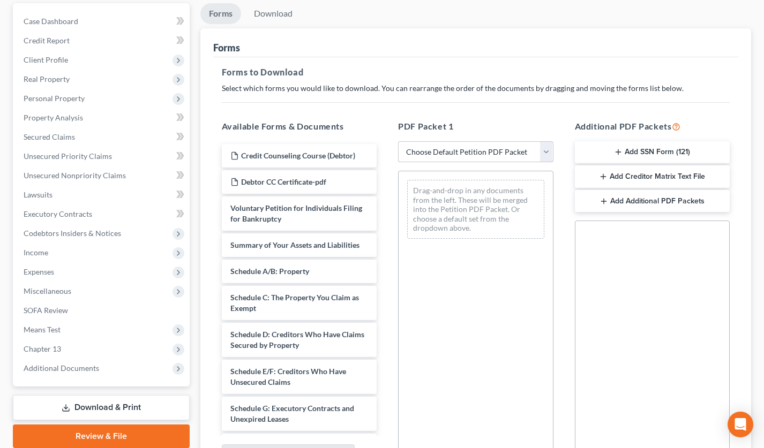
click at [449, 152] on select "Choose Default Petition PDF Packet Complete Bankruptcy Petition (all forms and …" at bounding box center [475, 151] width 155 height 21
select select "0"
click at [398, 141] on select "Choose Default Petition PDF Packet Complete Bankruptcy Petition (all forms and …" at bounding box center [475, 151] width 155 height 21
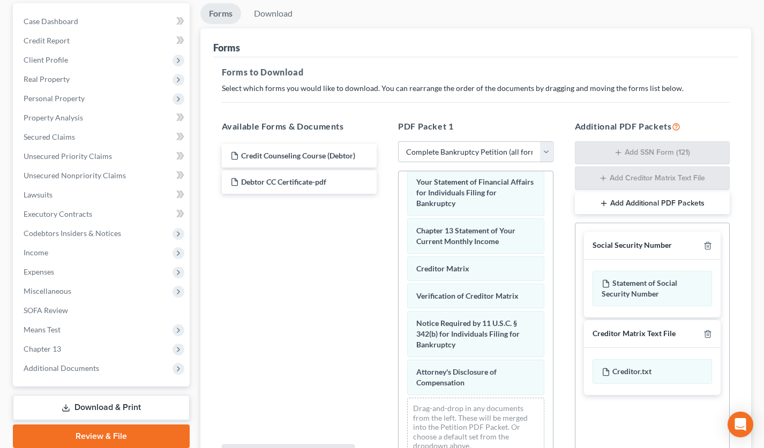
click at [399, 303] on div "Voluntary Petition for Individuals Filing for Bankruptcy Summary of Your Assets…" at bounding box center [476, 126] width 154 height 680
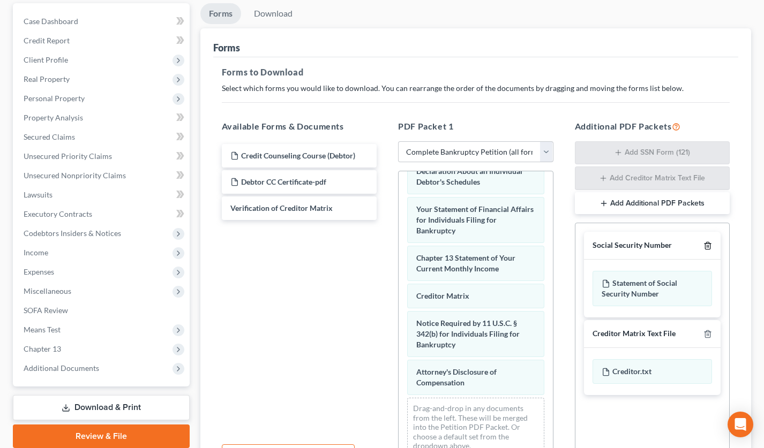
click at [707, 247] on icon "button" at bounding box center [707, 246] width 9 height 9
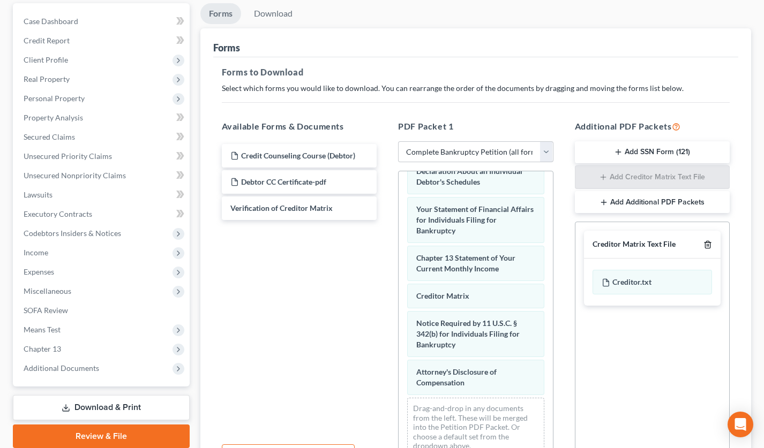
click at [707, 247] on icon "button" at bounding box center [707, 245] width 5 height 7
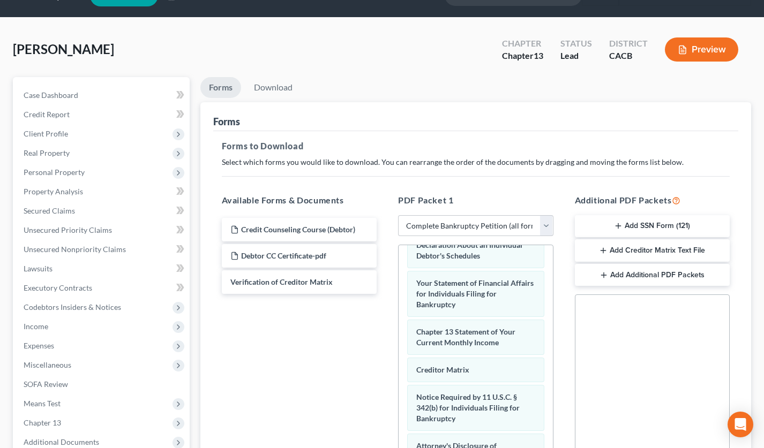
scroll to position [0, 0]
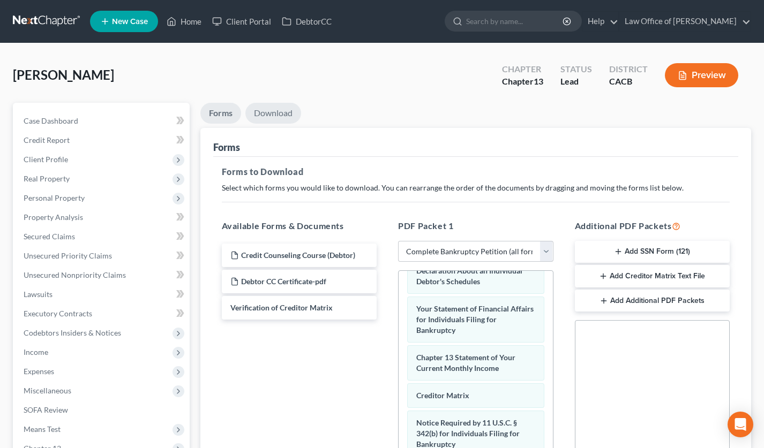
click at [277, 115] on link "Download" at bounding box center [273, 113] width 56 height 21
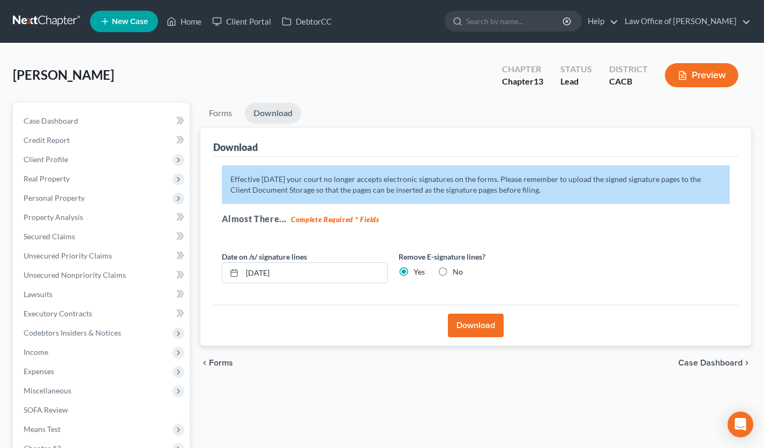
click at [453, 268] on label "No" at bounding box center [458, 272] width 10 height 11
click at [457, 268] on input "No" at bounding box center [460, 270] width 7 height 7
radio input "true"
radio input "false"
click at [466, 334] on button "Download" at bounding box center [476, 326] width 56 height 24
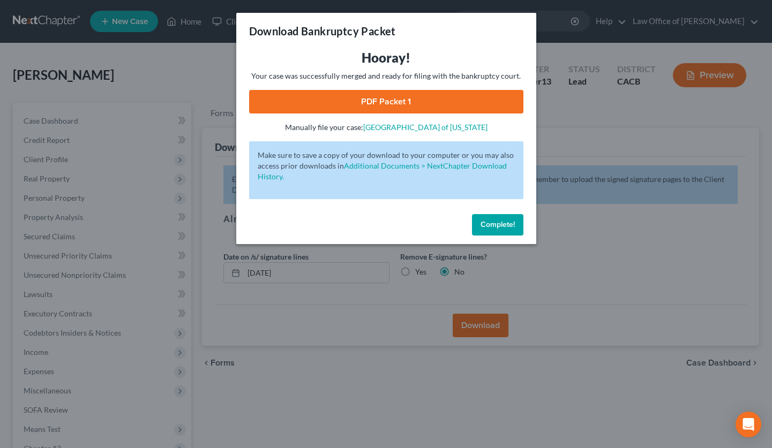
click at [391, 102] on link "PDF Packet 1" at bounding box center [386, 102] width 274 height 24
drag, startPoint x: 501, startPoint y: 223, endPoint x: 487, endPoint y: 230, distance: 16.1
click at [502, 223] on span "Complete!" at bounding box center [498, 224] width 34 height 9
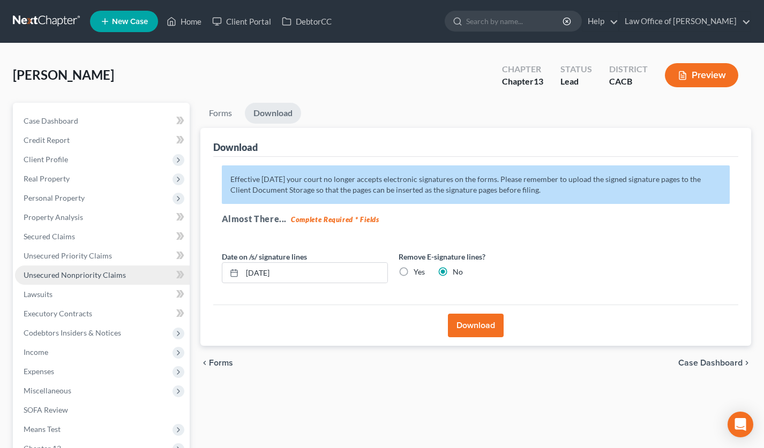
click at [100, 280] on link "Unsecured Nonpriority Claims" at bounding box center [102, 275] width 175 height 19
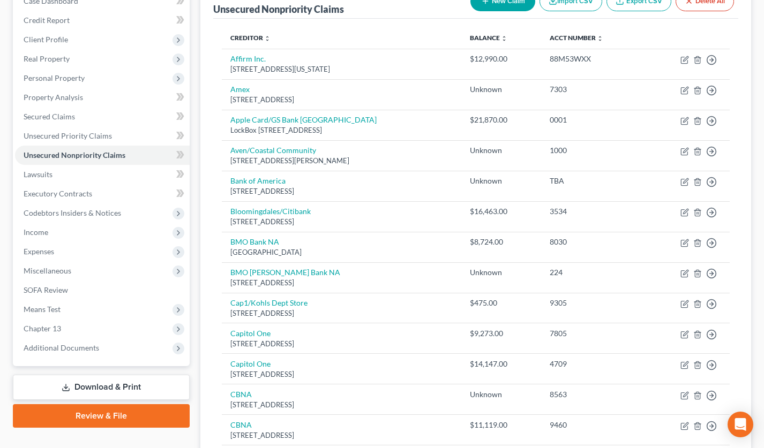
scroll to position [153, 0]
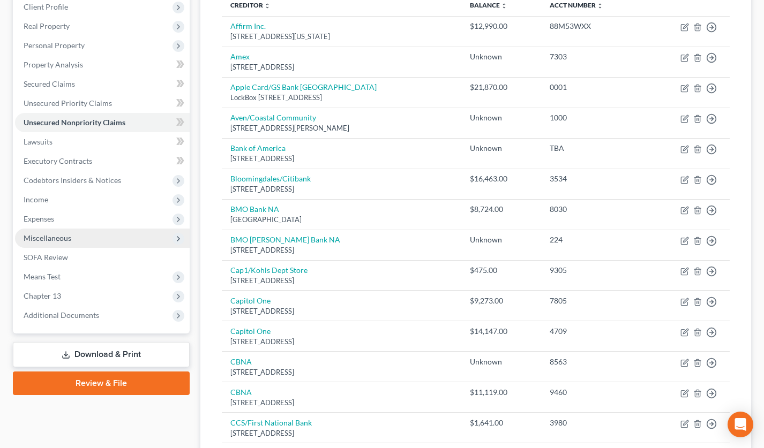
click at [73, 240] on span "Miscellaneous" at bounding box center [102, 238] width 175 height 19
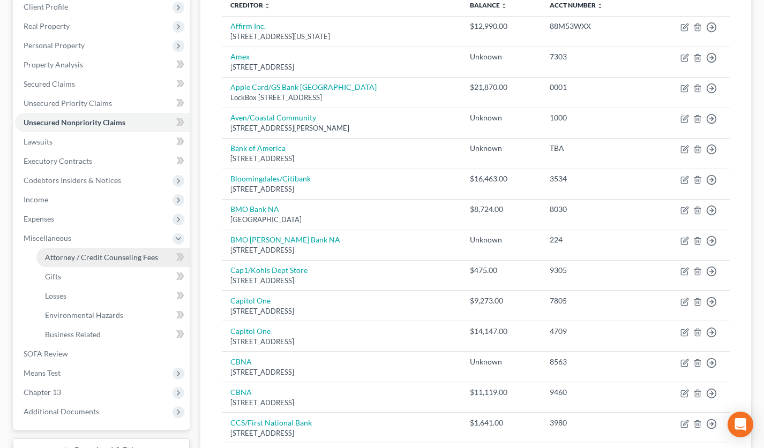
click at [93, 253] on span "Attorney / Credit Counseling Fees" at bounding box center [101, 257] width 113 height 9
select select "0"
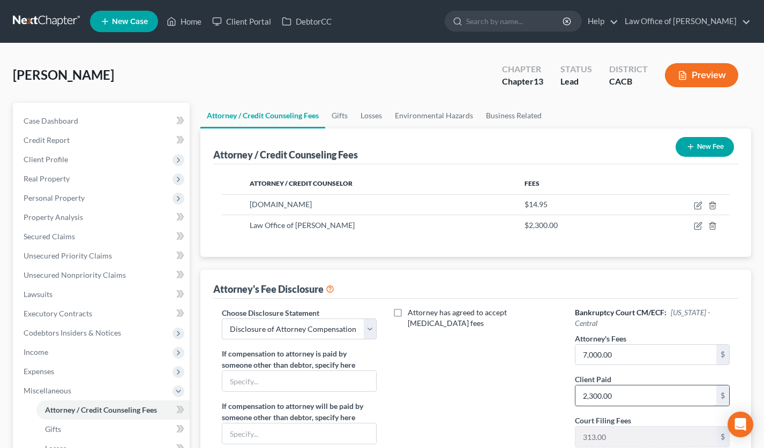
click at [592, 397] on input "2,300.00" at bounding box center [645, 396] width 141 height 20
type input "2,000"
click at [88, 123] on link "Case Dashboard" at bounding box center [102, 120] width 175 height 19
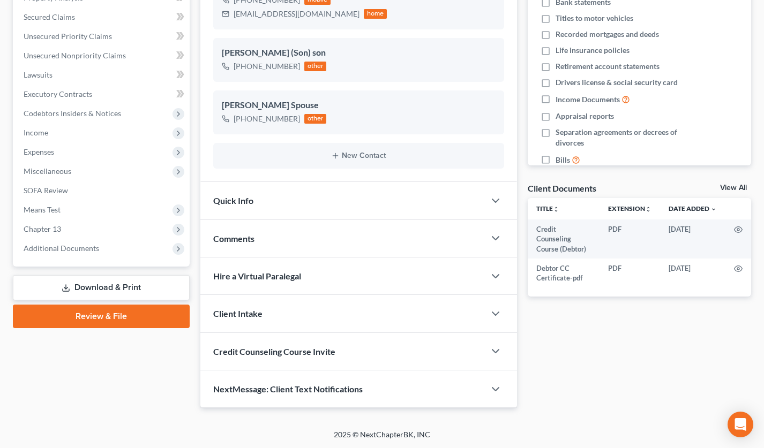
click at [123, 277] on link "Download & Print" at bounding box center [101, 287] width 177 height 25
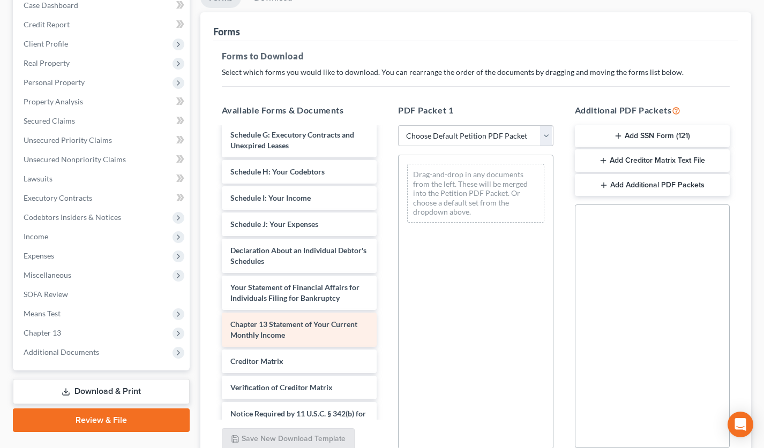
scroll to position [314, 0]
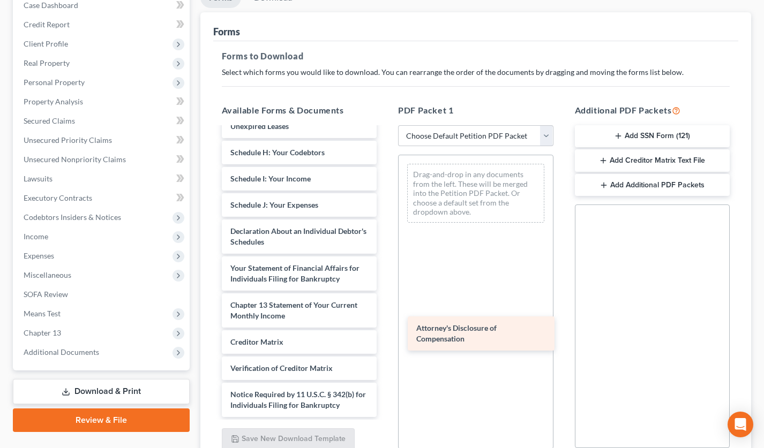
drag, startPoint x: 299, startPoint y: 396, endPoint x: 511, endPoint y: 319, distance: 225.9
click at [386, 319] on div "Attorney's Disclosure of Compensation Credit Counseling Course (Debtor) Debtor …" at bounding box center [299, 134] width 172 height 566
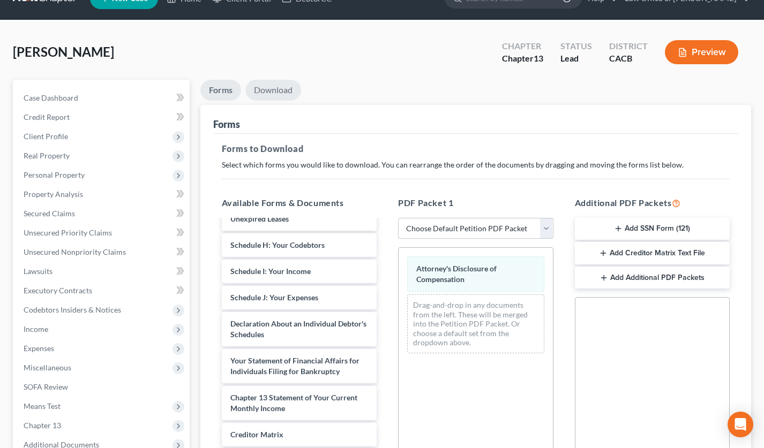
scroll to position [0, 0]
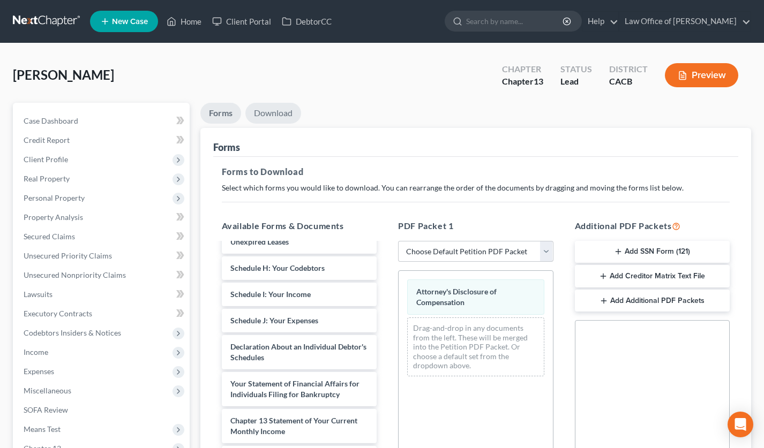
click at [276, 114] on link "Download" at bounding box center [273, 113] width 56 height 21
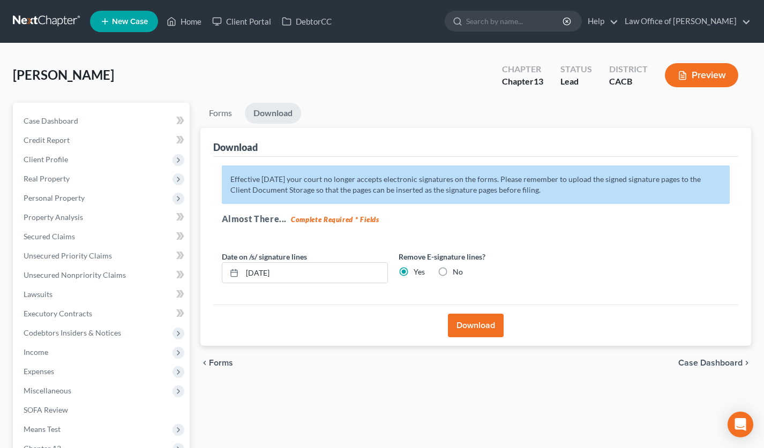
click at [500, 329] on button "Download" at bounding box center [476, 326] width 56 height 24
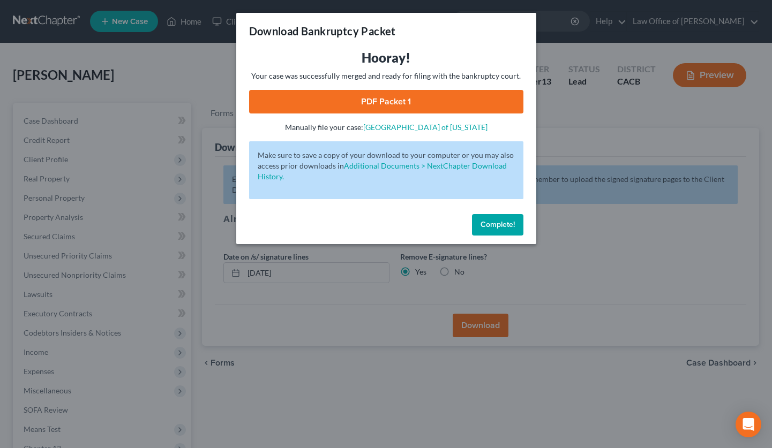
click at [384, 98] on link "PDF Packet 1" at bounding box center [386, 102] width 274 height 24
click at [509, 219] on button "Complete!" at bounding box center [497, 224] width 51 height 21
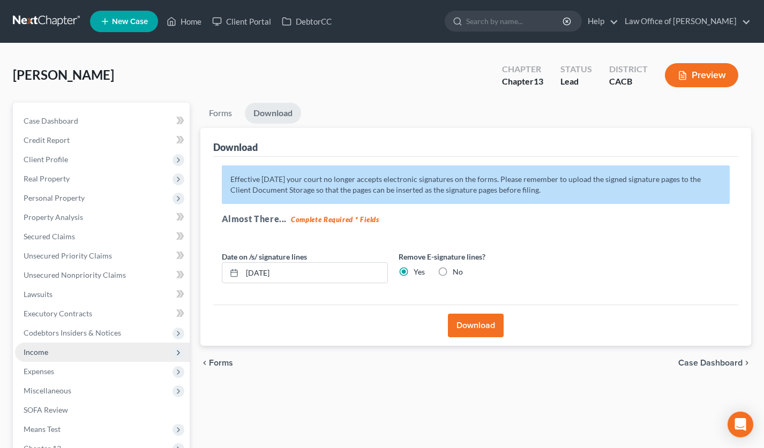
click at [111, 355] on span "Income" at bounding box center [102, 352] width 175 height 19
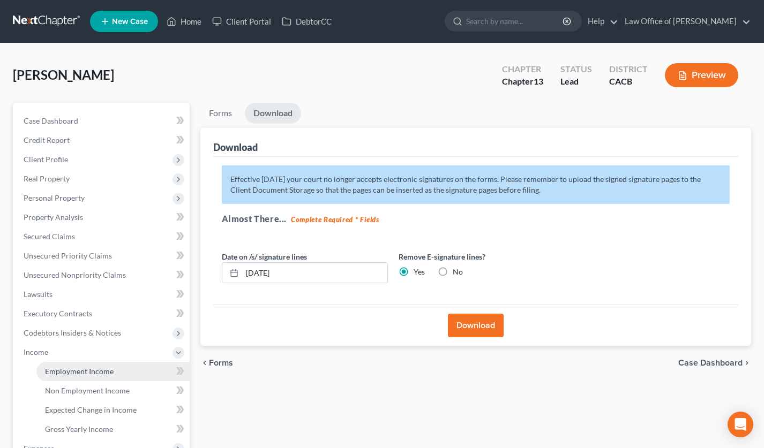
click at [98, 368] on span "Employment Income" at bounding box center [79, 371] width 69 height 9
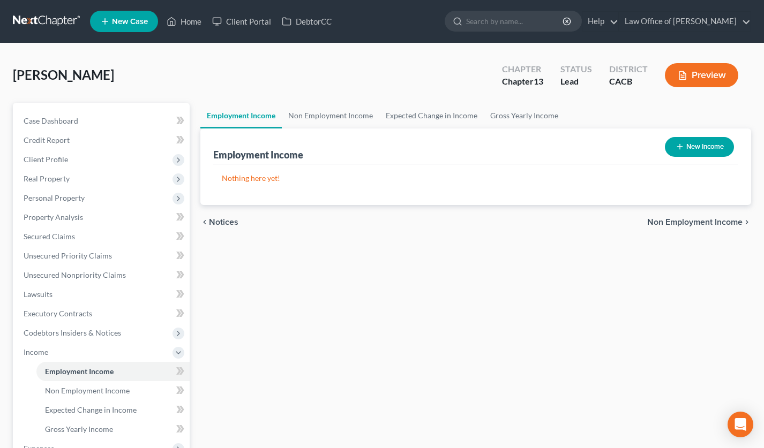
click at [328, 99] on div "Sargsyan, Armine Upgraded Chapter Chapter 13 Status Lead District CACB Preview" at bounding box center [382, 79] width 738 height 47
click at [324, 116] on link "Non Employment Income" at bounding box center [330, 116] width 97 height 26
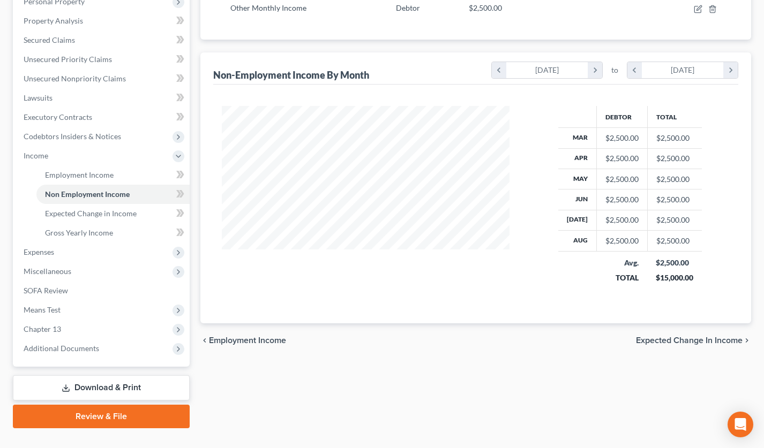
scroll to position [216, 0]
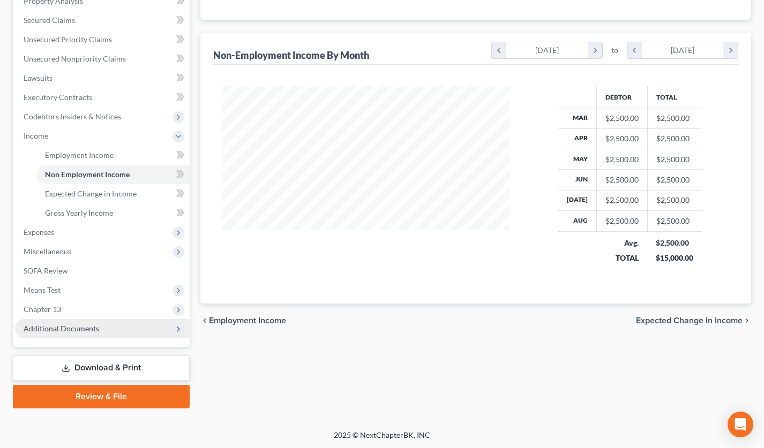
click at [89, 333] on span "Additional Documents" at bounding box center [102, 328] width 175 height 19
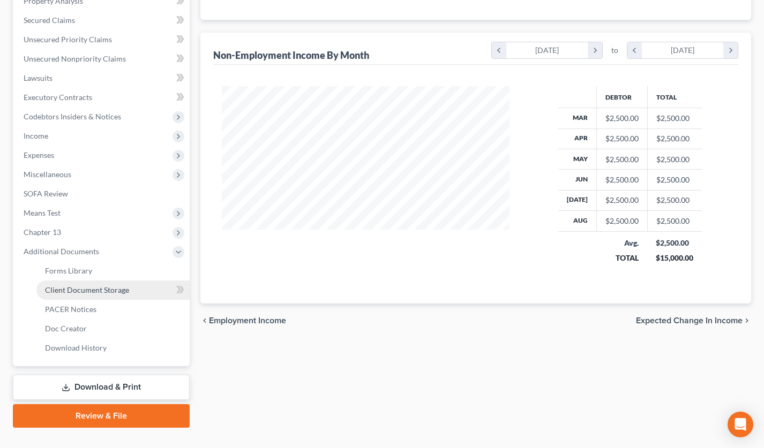
click at [119, 282] on link "Client Document Storage" at bounding box center [112, 290] width 153 height 19
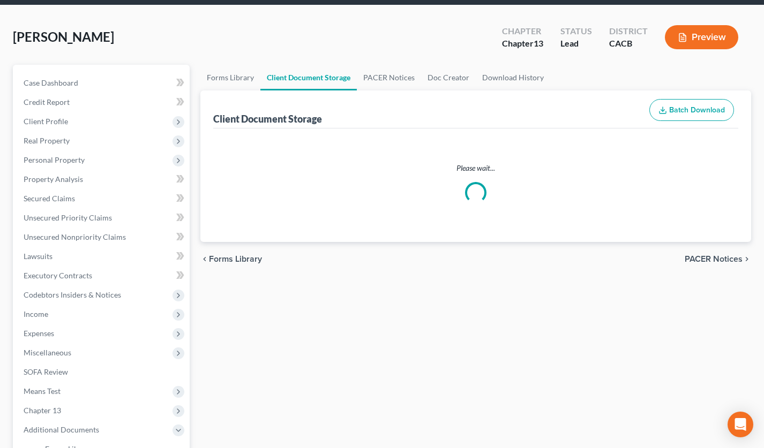
scroll to position [6, 0]
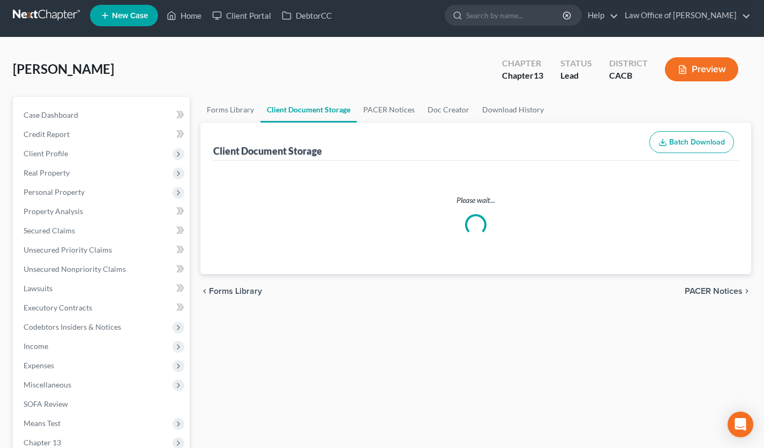
select select "10"
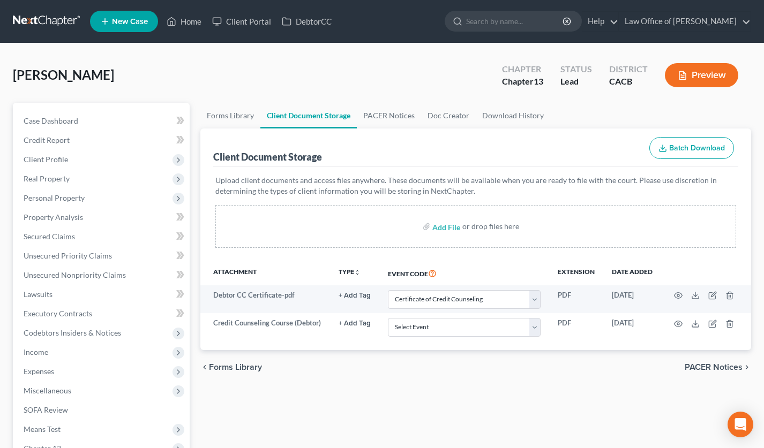
scroll to position [0, 0]
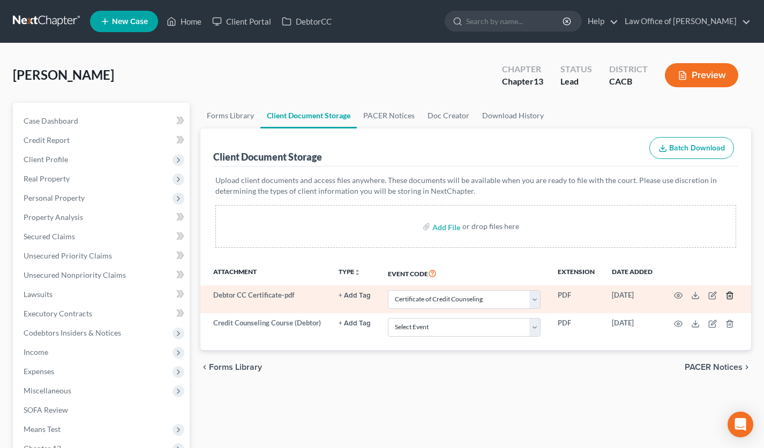
click at [727, 297] on icon "button" at bounding box center [729, 295] width 9 height 9
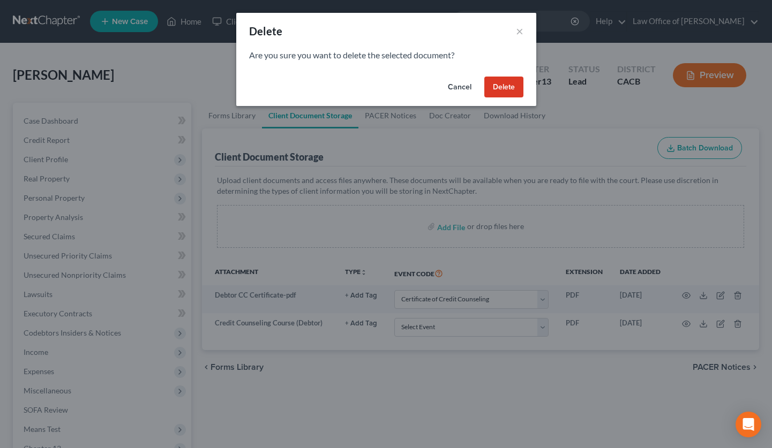
click at [502, 81] on button "Delete" at bounding box center [503, 87] width 39 height 21
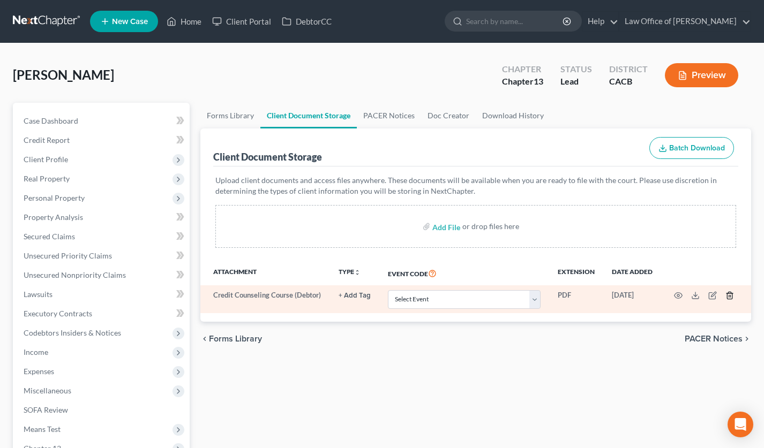
click at [731, 296] on icon "button" at bounding box center [729, 295] width 9 height 9
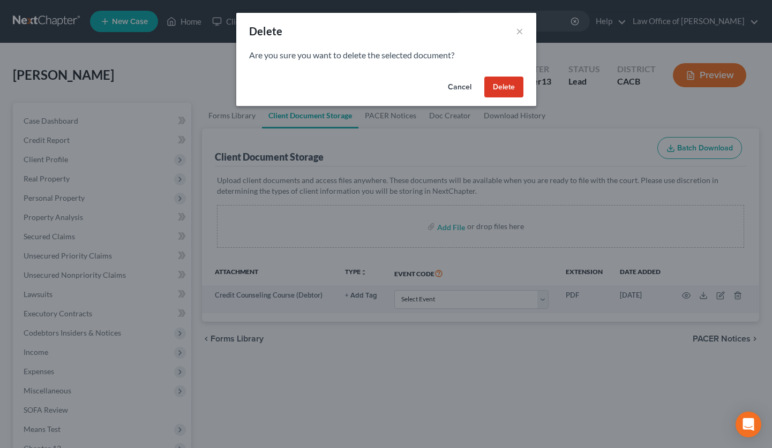
click at [496, 92] on button "Delete" at bounding box center [503, 87] width 39 height 21
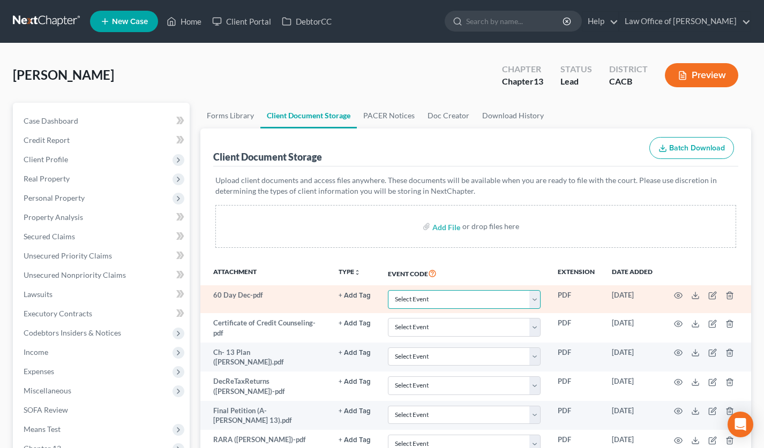
click at [434, 306] on select "Select Event Amended Chapter 11 Plan Amended Chapter 11 Small Business Plan Ame…" at bounding box center [464, 299] width 153 height 19
select select "30"
click at [388, 290] on select "Select Event Amended Chapter 11 Plan Amended Chapter 11 Small Business Plan Ame…" at bounding box center [464, 299] width 153 height 19
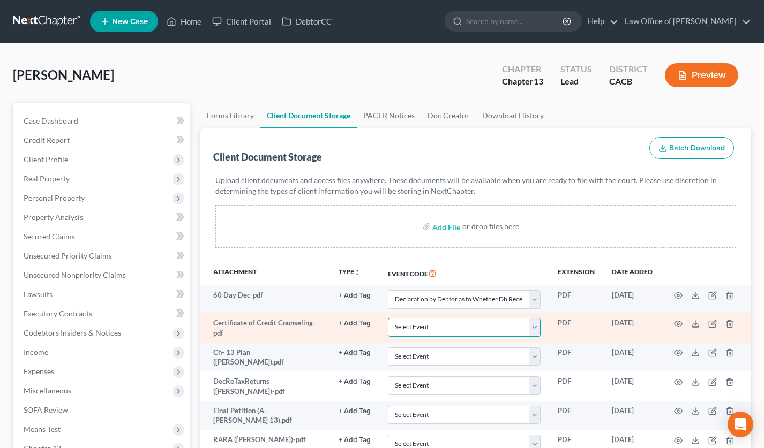
click at [441, 326] on select "Select Event Amended Chapter 11 Plan Amended Chapter 11 Small Business Plan Ame…" at bounding box center [464, 327] width 153 height 19
select select "10"
click at [388, 318] on select "Select Event Amended Chapter 11 Plan Amended Chapter 11 Small Business Plan Ame…" at bounding box center [464, 327] width 153 height 19
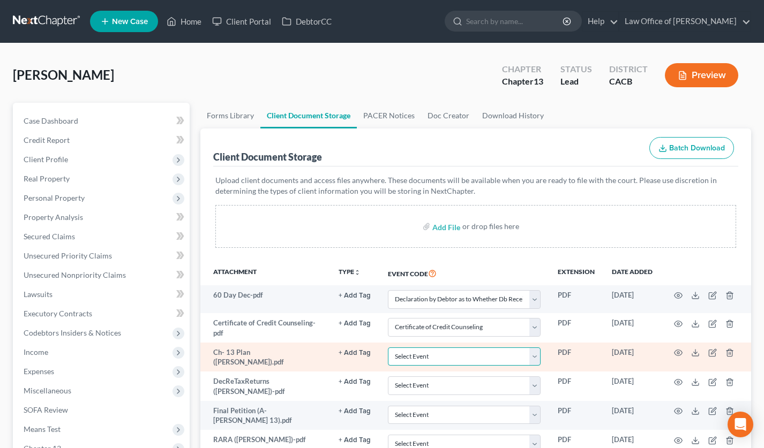
click at [427, 361] on select "Select Event Amended Chapter 11 Plan Amended Chapter 11 Small Business Plan Ame…" at bounding box center [464, 357] width 153 height 19
select select "19"
click at [388, 348] on select "Select Event Amended Chapter 11 Plan Amended Chapter 11 Small Business Plan Ame…" at bounding box center [464, 357] width 153 height 19
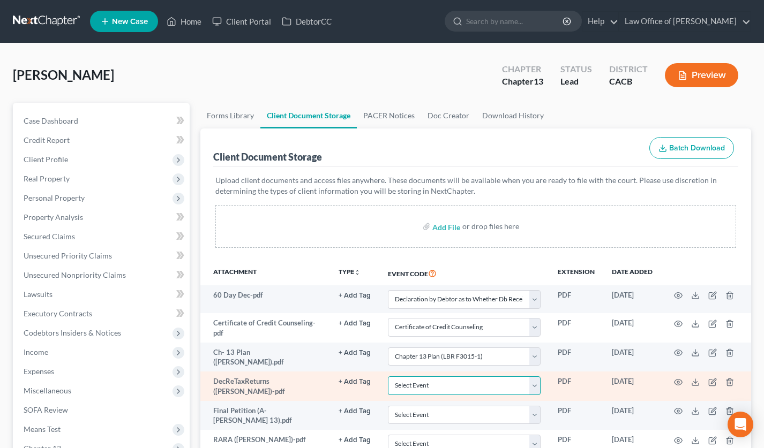
click at [442, 391] on select "Select Event Amended Chapter 11 Plan Amended Chapter 11 Small Business Plan Ame…" at bounding box center [464, 386] width 153 height 19
select select "28"
click at [388, 377] on select "Select Event Amended Chapter 11 Plan Amended Chapter 11 Small Business Plan Ame…" at bounding box center [464, 386] width 153 height 19
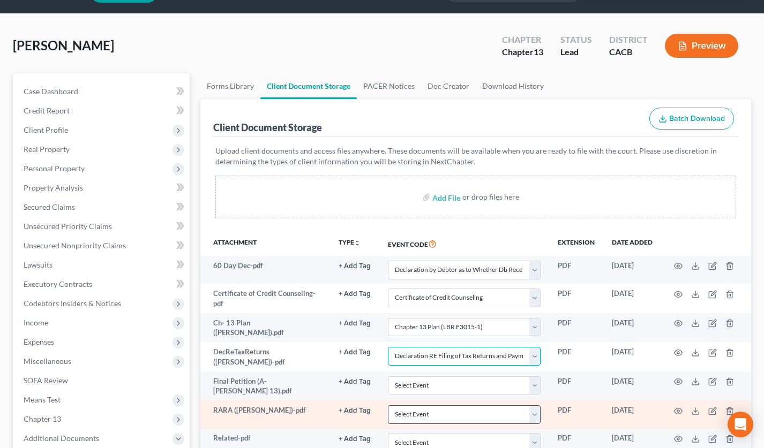
scroll to position [31, 0]
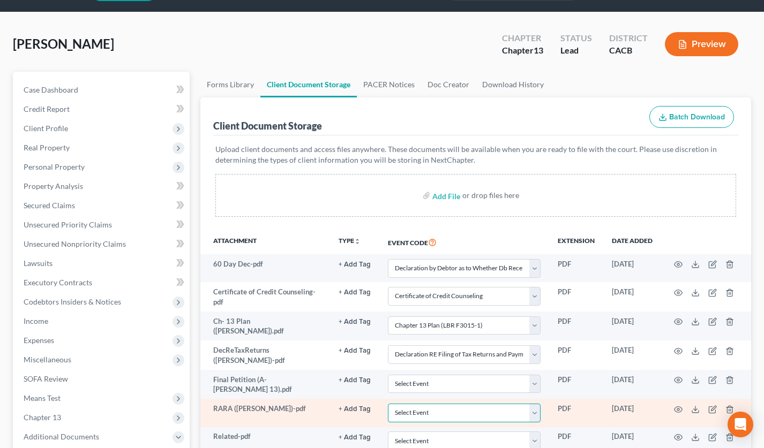
click at [436, 413] on select "Select Event Amended Chapter 11 Plan Amended Chapter 11 Small Business Plan Ame…" at bounding box center [464, 413] width 153 height 19
select select "41"
click at [388, 404] on select "Select Event Amended Chapter 11 Plan Amended Chapter 11 Small Business Plan Ame…" at bounding box center [464, 413] width 153 height 19
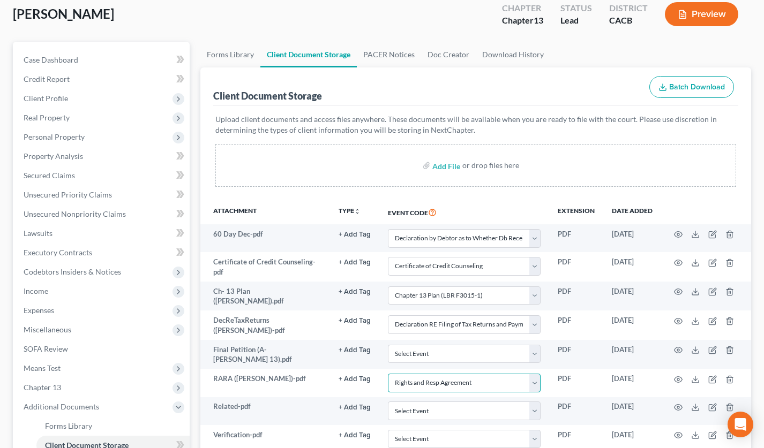
scroll to position [123, 0]
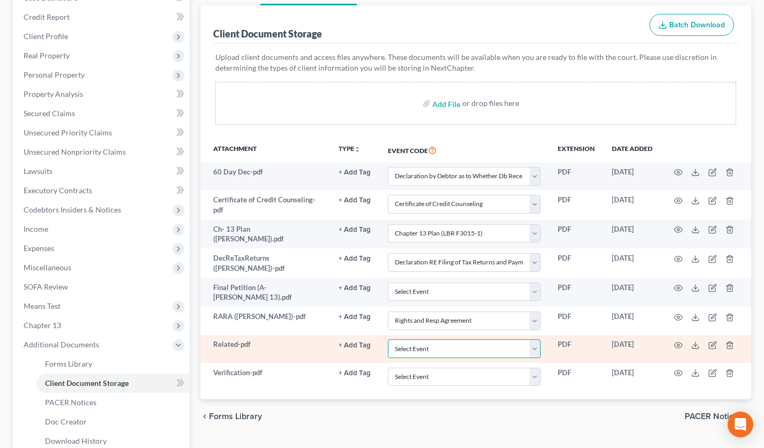
click at [442, 347] on select "Select Event Amended Chapter 11 Plan Amended Chapter 11 Small Business Plan Ame…" at bounding box center [464, 349] width 153 height 19
select select "65"
click at [388, 340] on select "Select Event Amended Chapter 11 Plan Amended Chapter 11 Small Business Plan Ame…" at bounding box center [464, 349] width 153 height 19
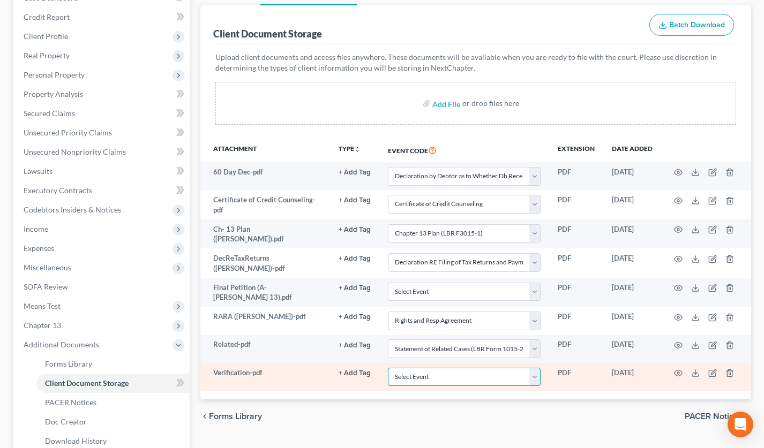
click at [446, 380] on select "Select Event Amended Chapter 11 Plan Amended Chapter 11 Small Business Plan Ame…" at bounding box center [464, 377] width 153 height 19
select select "72"
click at [388, 368] on select "Select Event Amended Chapter 11 Plan Amended Chapter 11 Small Business Plan Ame…" at bounding box center [464, 377] width 153 height 19
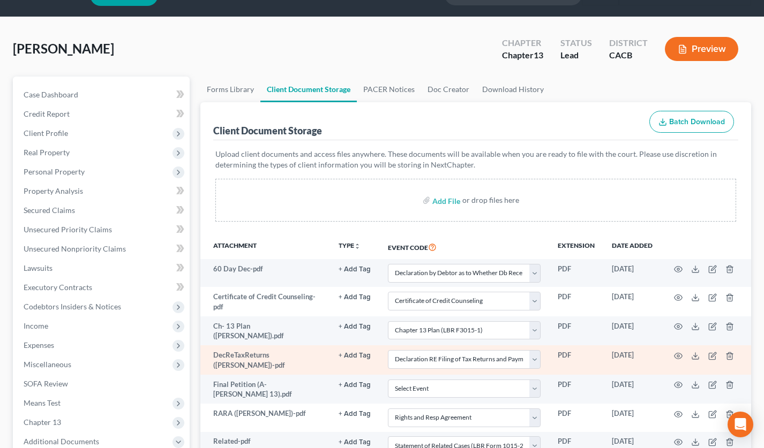
scroll to position [0, 0]
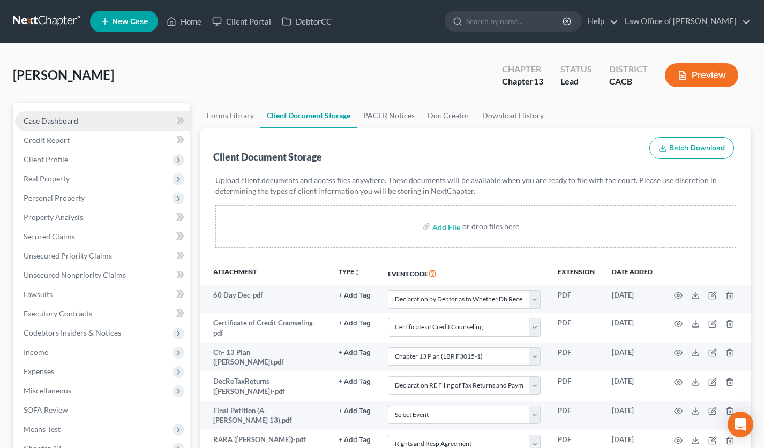
click at [103, 119] on link "Case Dashboard" at bounding box center [102, 120] width 175 height 19
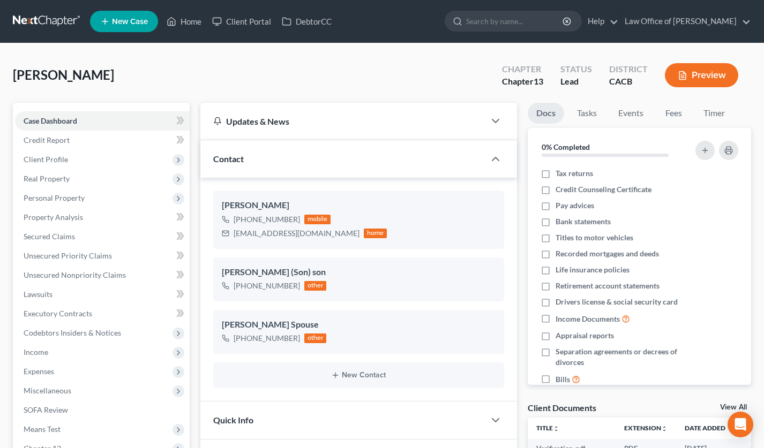
click at [35, 28] on link at bounding box center [47, 21] width 69 height 19
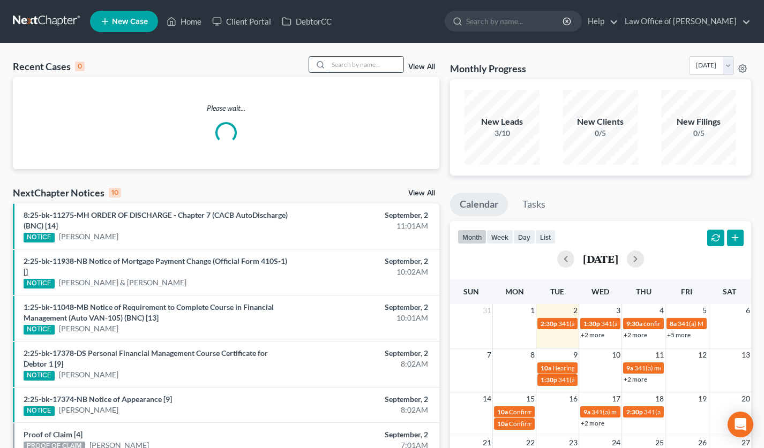
click at [364, 67] on input "search" at bounding box center [365, 65] width 75 height 16
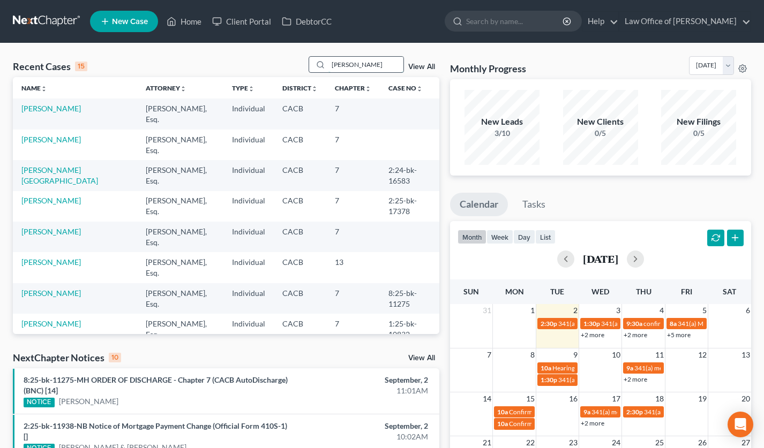
type input "rafik"
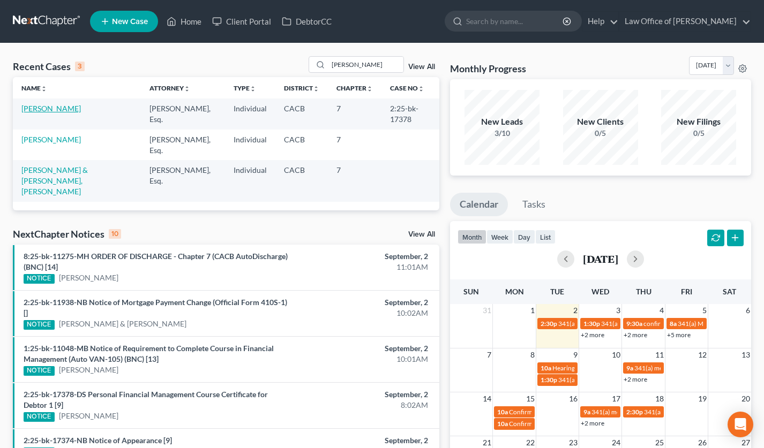
click at [52, 107] on link "[PERSON_NAME]" at bounding box center [50, 108] width 59 height 9
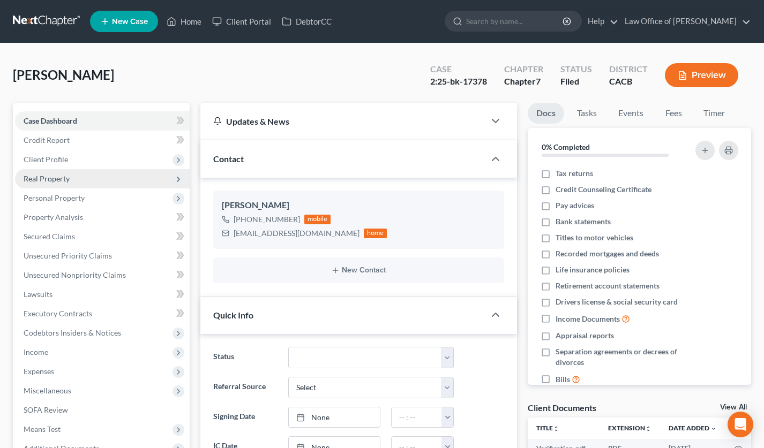
click at [86, 178] on span "Real Property" at bounding box center [102, 178] width 175 height 19
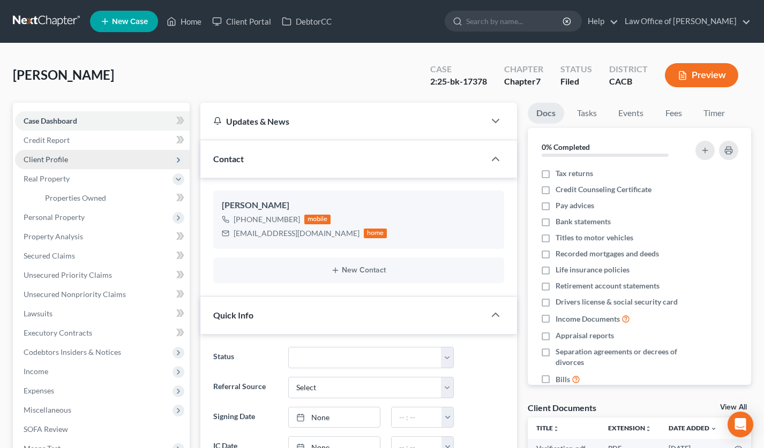
click at [70, 158] on span "Client Profile" at bounding box center [102, 159] width 175 height 19
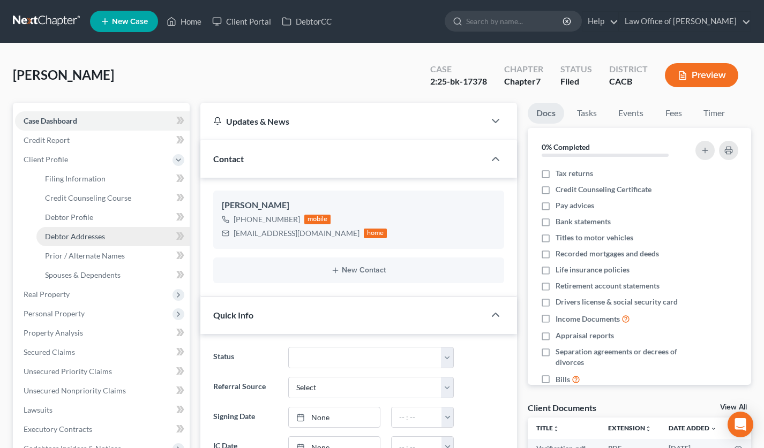
click at [92, 237] on span "Debtor Addresses" at bounding box center [75, 236] width 60 height 9
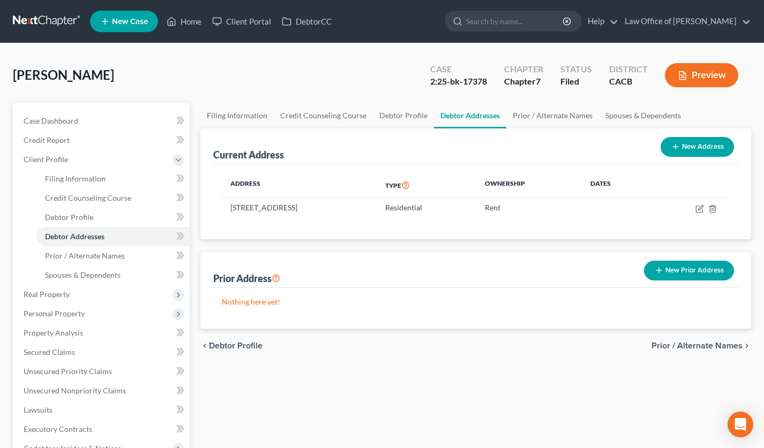
click at [50, 18] on link at bounding box center [47, 21] width 69 height 19
